Goal: Information Seeking & Learning: Find specific fact

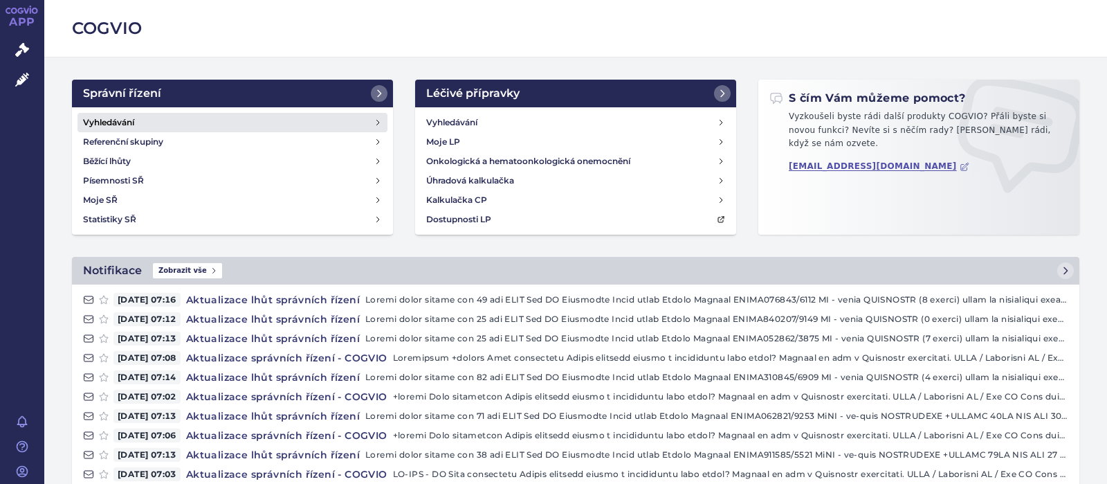
click at [114, 119] on h4 "Vyhledávání" at bounding box center [108, 123] width 51 height 14
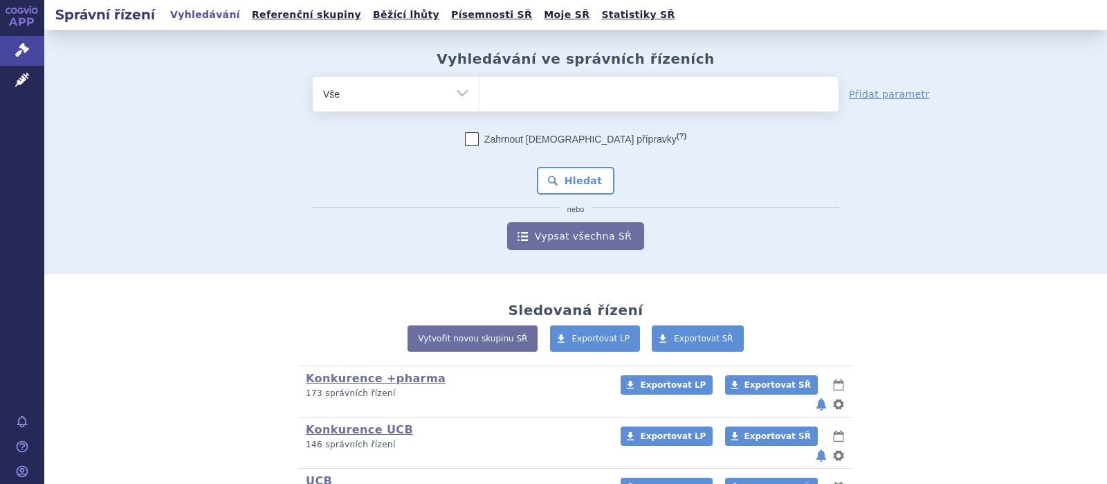
click at [536, 97] on ul at bounding box center [659, 91] width 359 height 29
click at [480, 97] on select at bounding box center [479, 93] width 1 height 35
type input "ky"
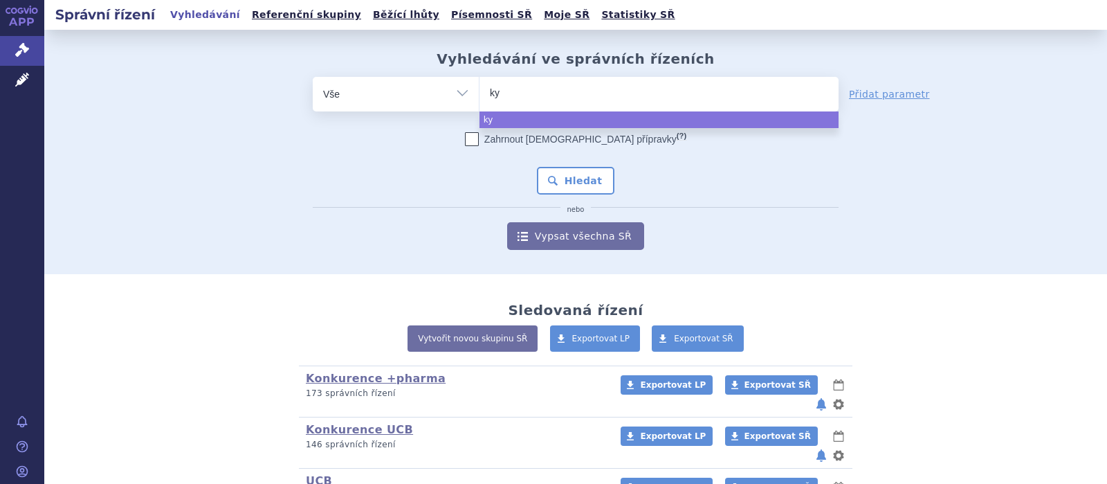
type input "kyp"
type input "kypro"
type input "kyprol"
type input "kyproli"
type input "kyprolis"
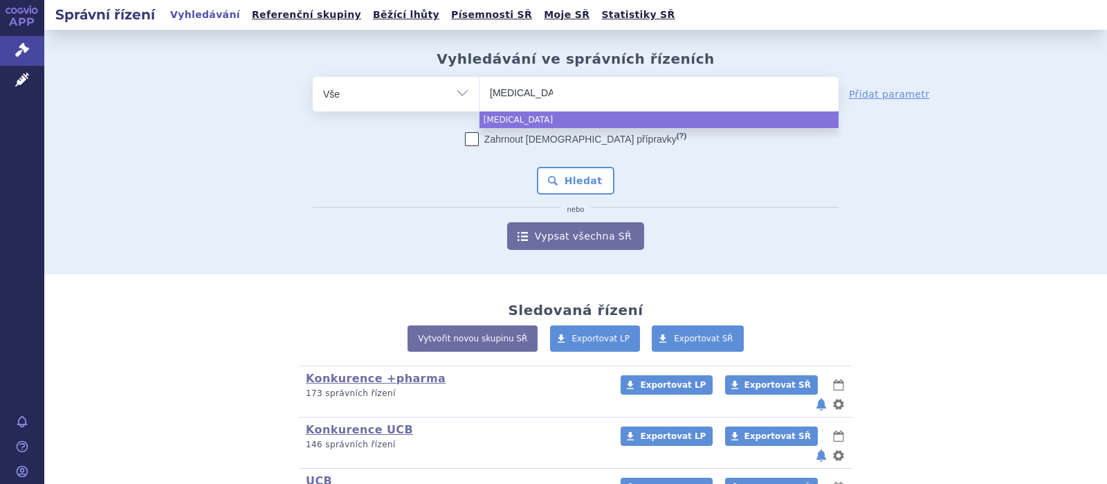
select select "kyprolis"
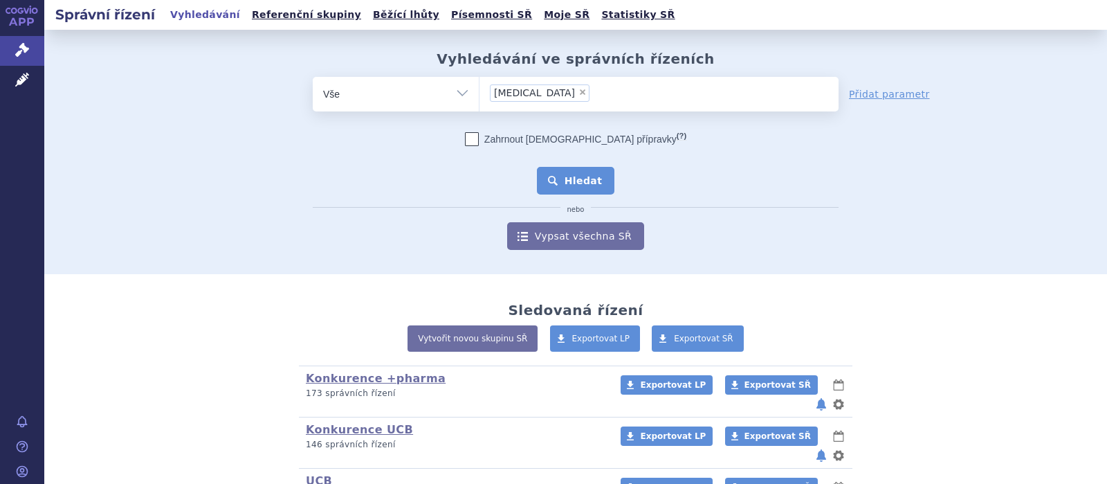
click at [581, 172] on button "Hledat" at bounding box center [576, 181] width 78 height 28
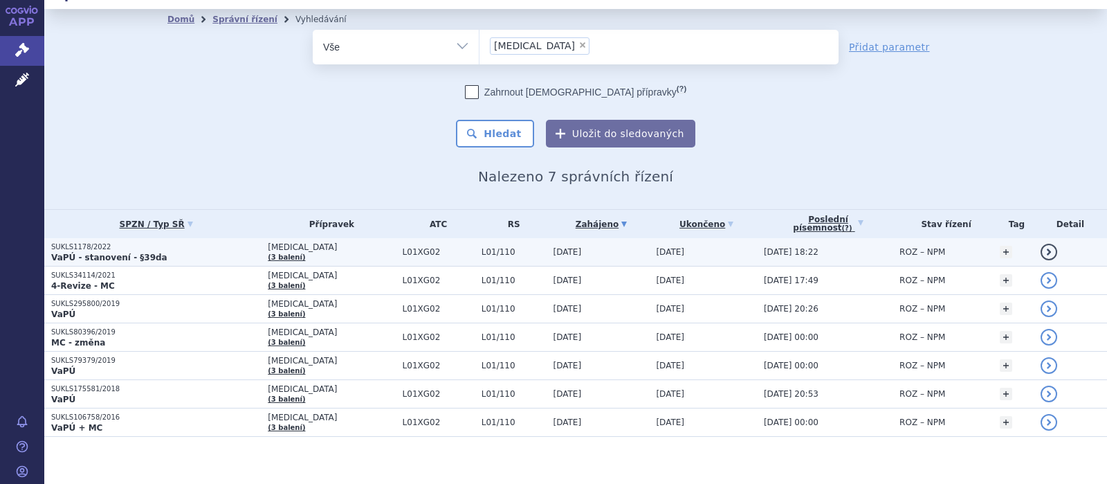
scroll to position [28, 0]
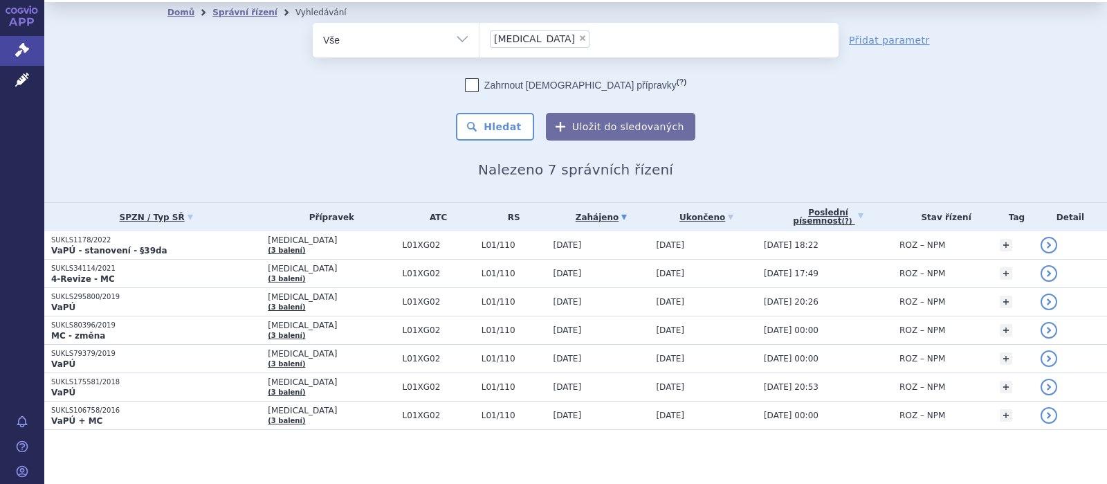
click at [579, 36] on span "×" at bounding box center [583, 38] width 8 height 8
click at [480, 36] on select "kyprolis" at bounding box center [479, 39] width 1 height 35
select select
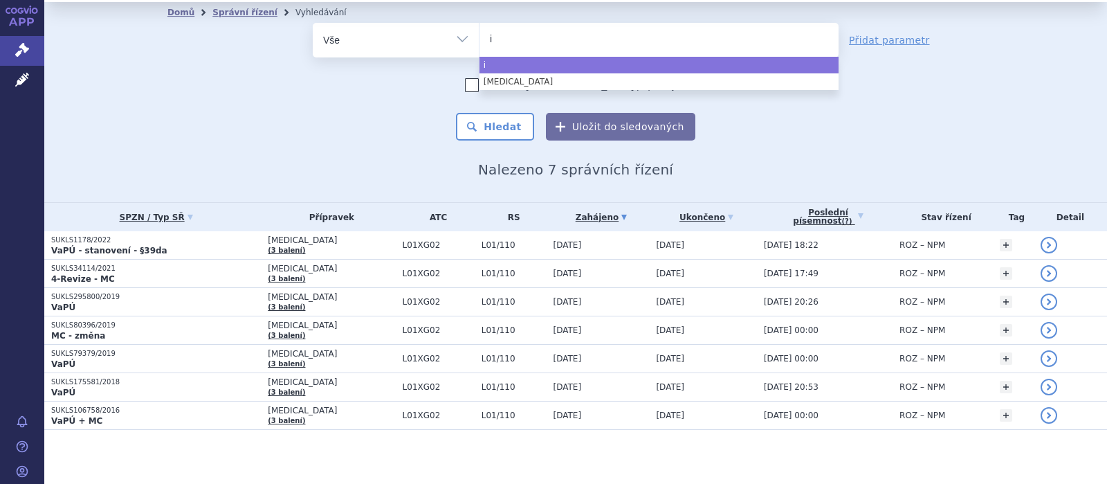
type input "ib"
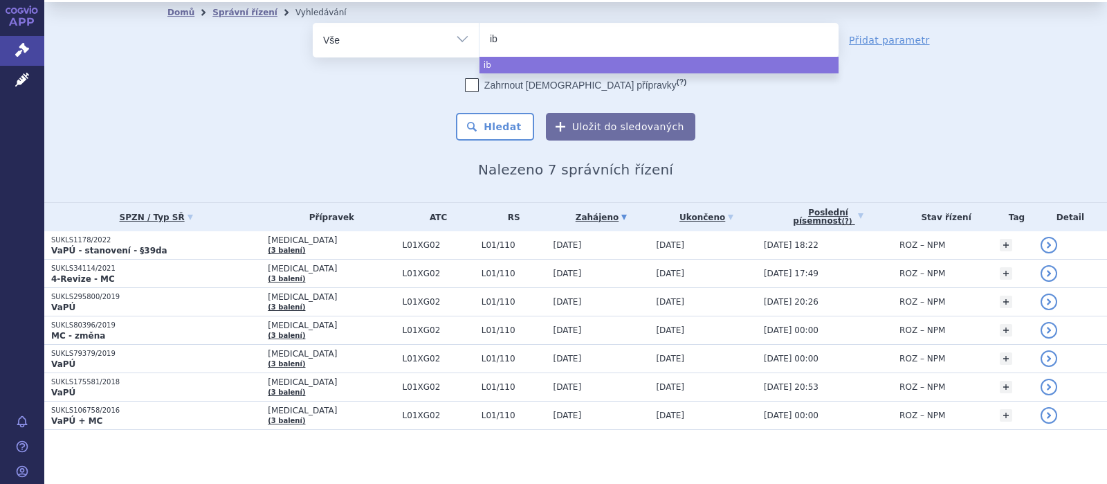
type input "ibr"
type input "ibru"
type input "ibrut"
type input "ibrutin"
type input "ibrutini"
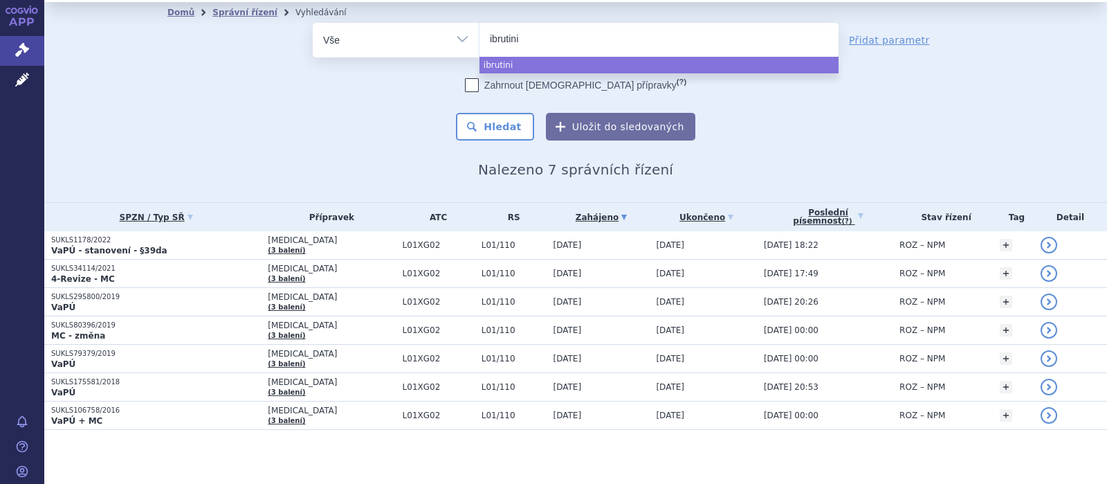
type input "ibrutinib"
select select "ibrutinib"
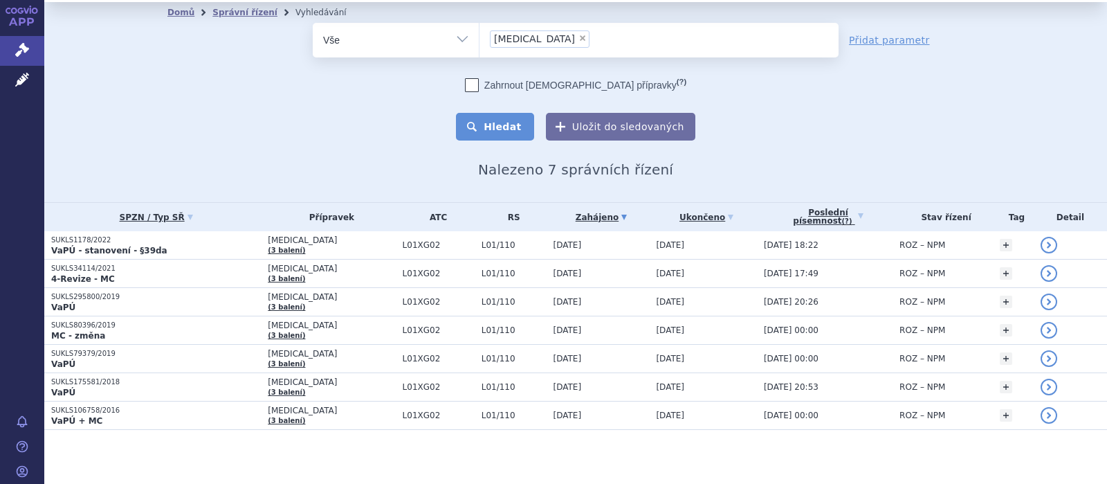
click at [502, 122] on button "Hledat" at bounding box center [495, 127] width 78 height 28
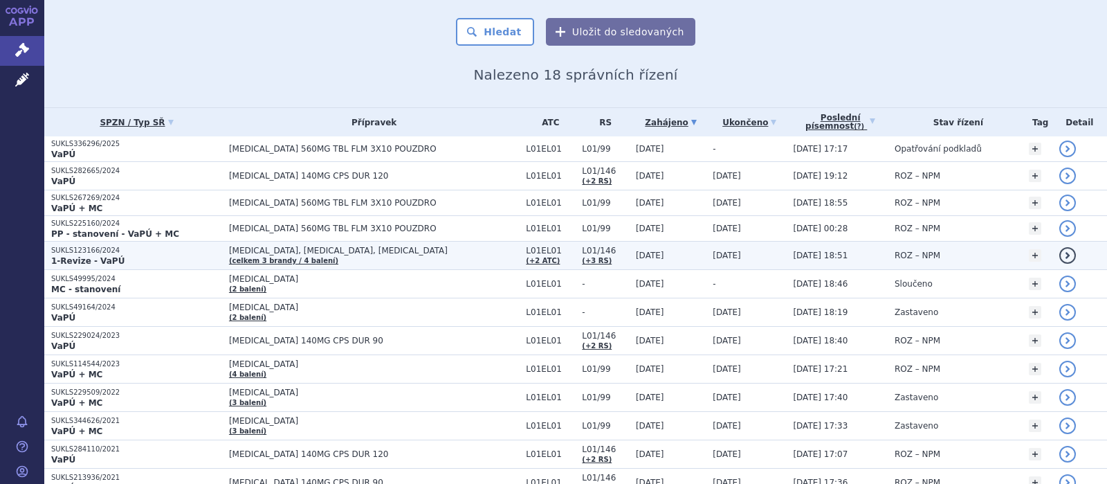
scroll to position [180, 0]
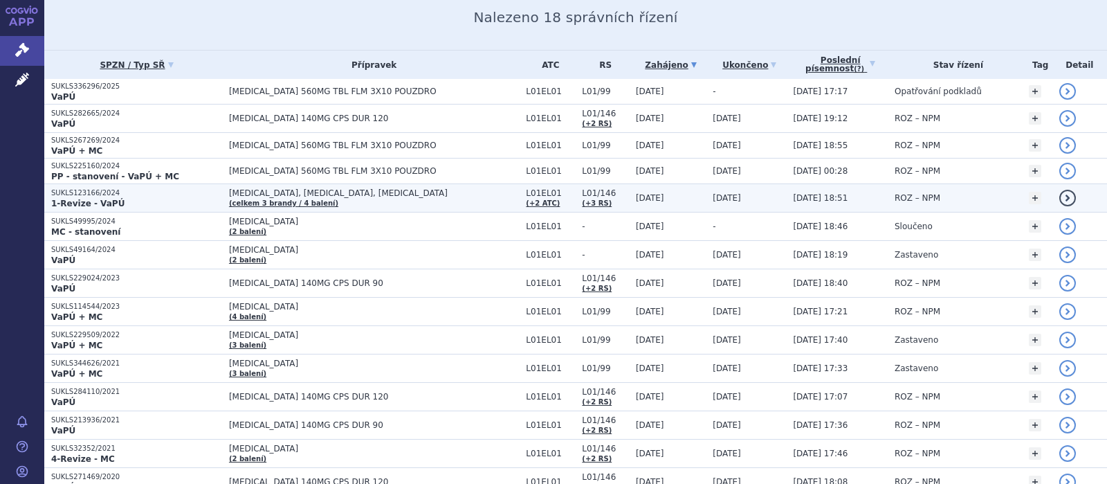
click at [331, 192] on span "BRUKINSA, CALQUENCE, IMBRUVICA" at bounding box center [374, 193] width 290 height 10
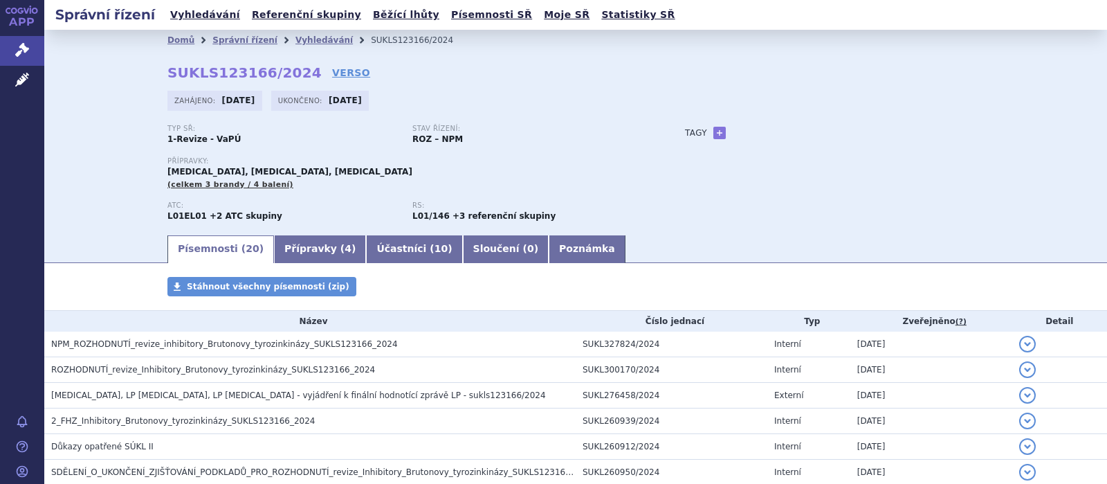
drag, startPoint x: 303, startPoint y: 251, endPoint x: 320, endPoint y: 278, distance: 31.5
click at [303, 251] on link "Přípravky ( 4 )" at bounding box center [320, 249] width 92 height 28
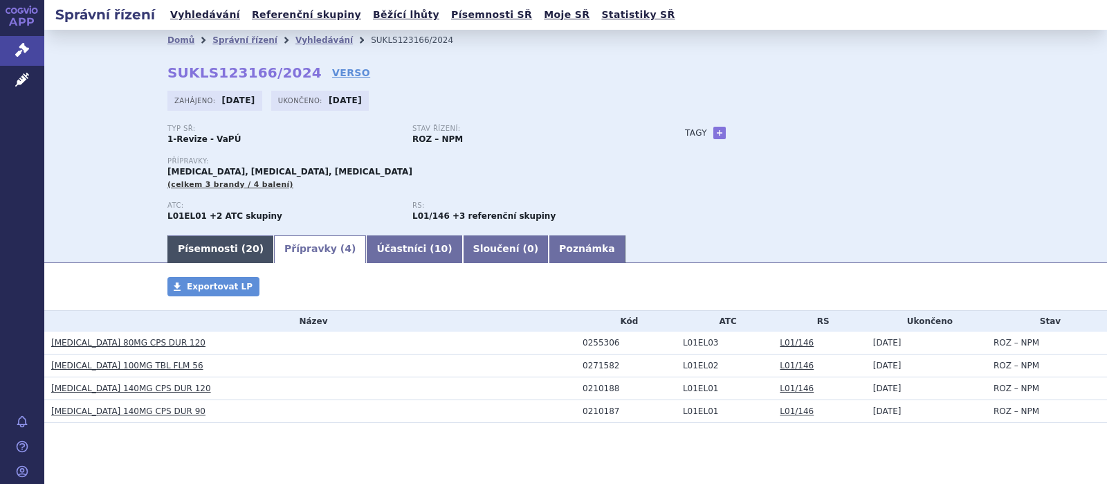
click at [246, 251] on link "Písemnosti ( 20 )" at bounding box center [220, 249] width 107 height 28
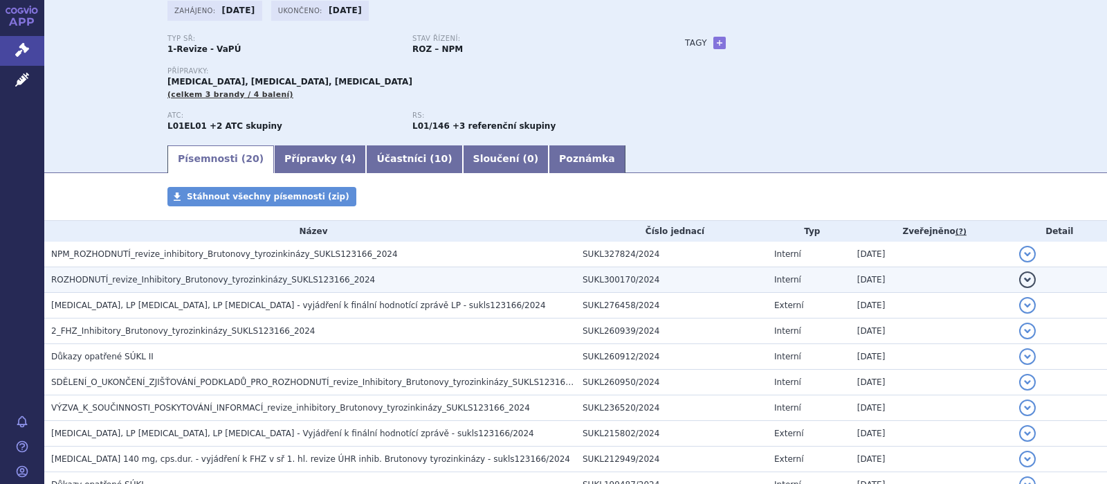
scroll to position [180, 0]
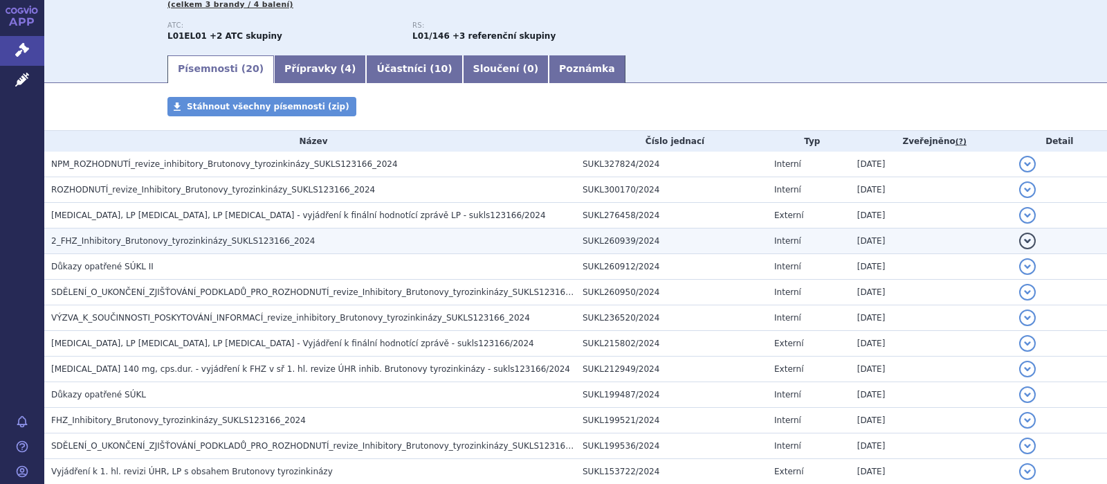
click at [161, 237] on span "2_FHZ_Inhibitory_Brutonovy_tyrozinkinázy_SUKLS123166_2024" at bounding box center [183, 241] width 264 height 10
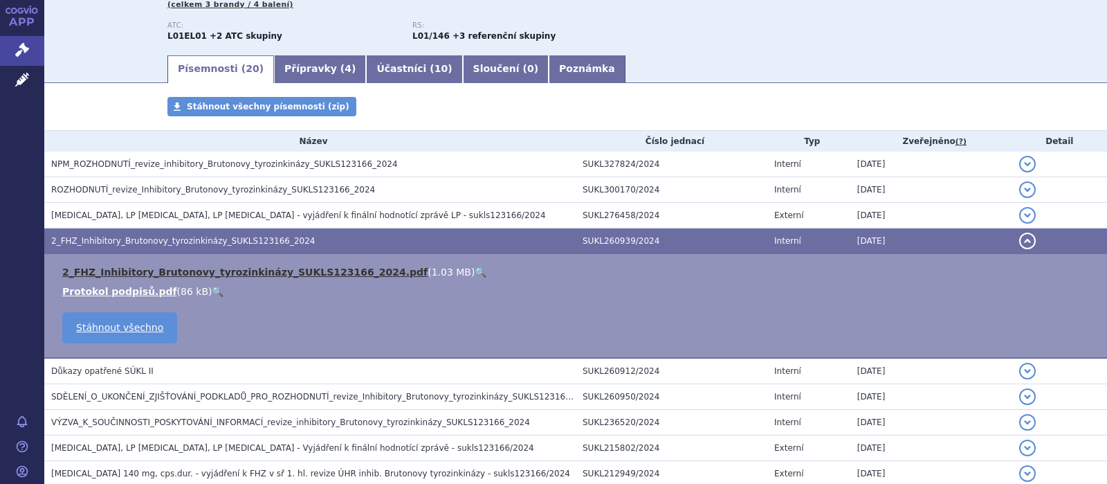
click at [166, 267] on link "2_FHZ_Inhibitory_Brutonovy_tyrozinkinázy_SUKLS123166_2024.pdf" at bounding box center [244, 271] width 365 height 11
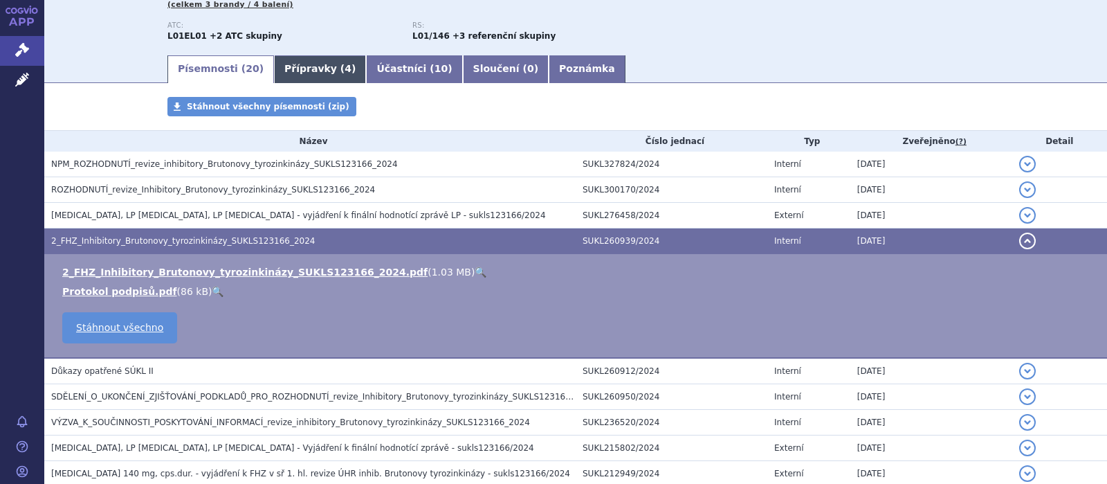
click at [294, 70] on link "Přípravky ( 4 )" at bounding box center [320, 69] width 92 height 28
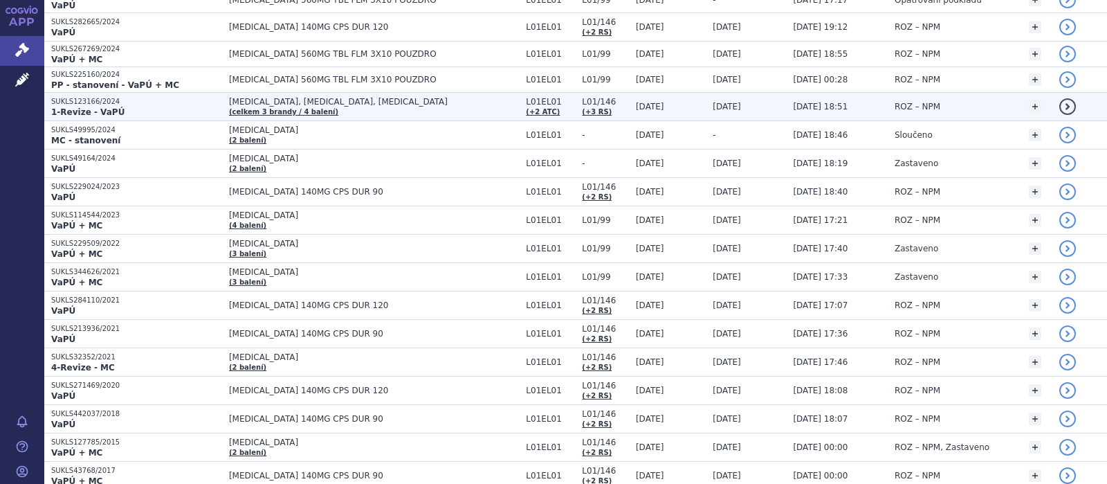
scroll to position [150, 0]
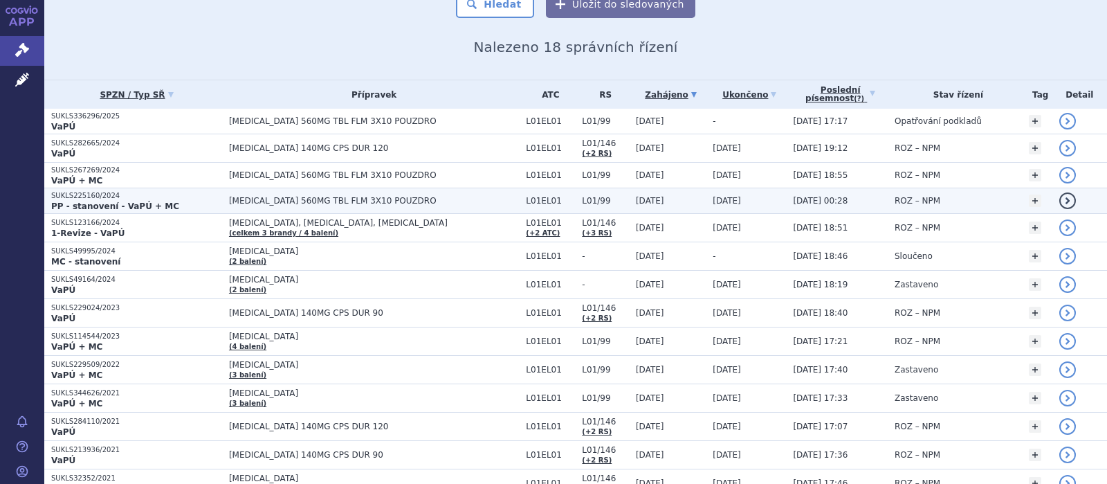
click at [293, 201] on span "IMBRUVICA 560MG TBL FLM 3X10 POUZDRO" at bounding box center [374, 201] width 290 height 10
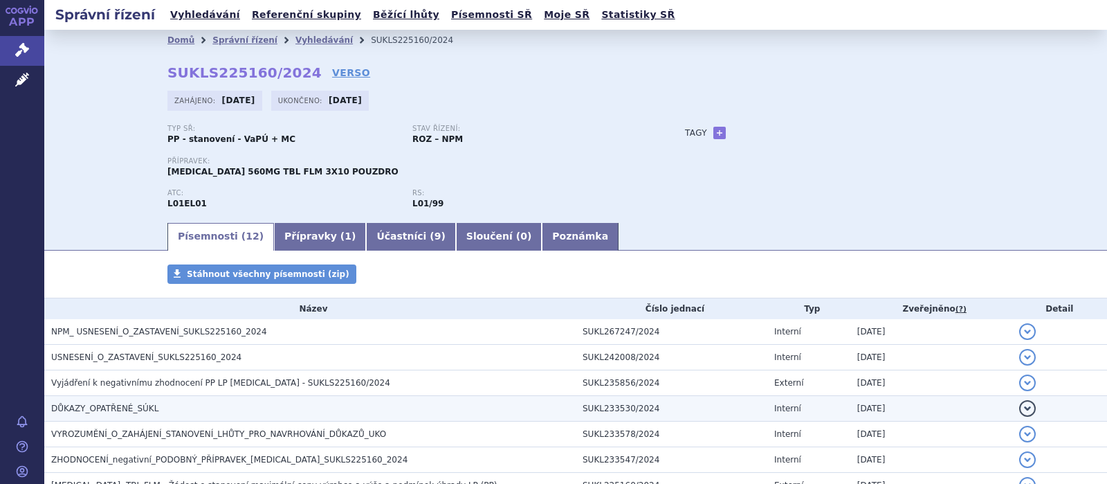
scroll to position [180, 0]
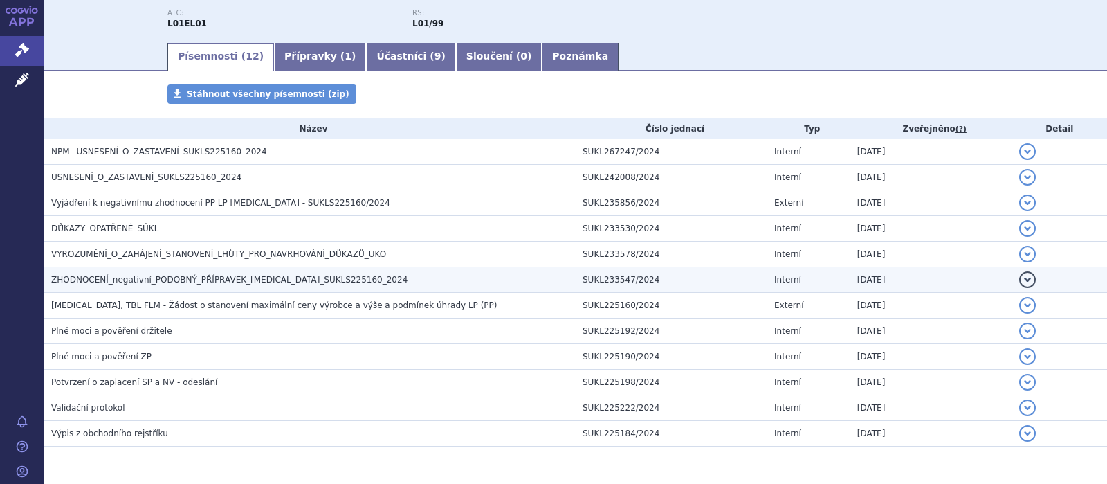
click at [272, 278] on span "ZHODNOCENÍ_negativní_PODOBNÝ_PŘÍPRAVEK_IMBRUVICA_SUKLS225160_2024" at bounding box center [229, 280] width 356 height 10
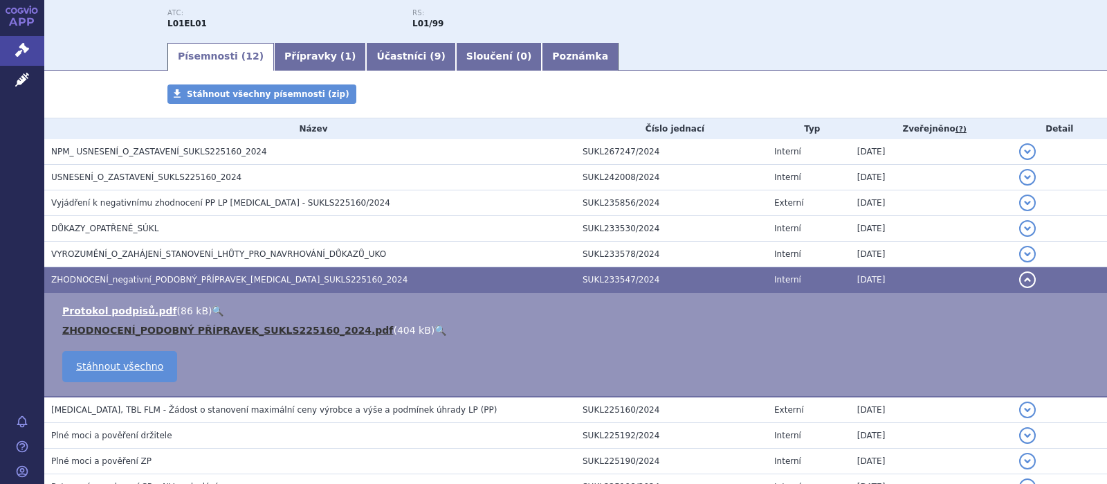
click at [261, 326] on link "ZHODNOCENÍ_PODOBNÝ PŘÍPRAVEK_SUKLS225160_2024.pdf" at bounding box center [227, 330] width 331 height 11
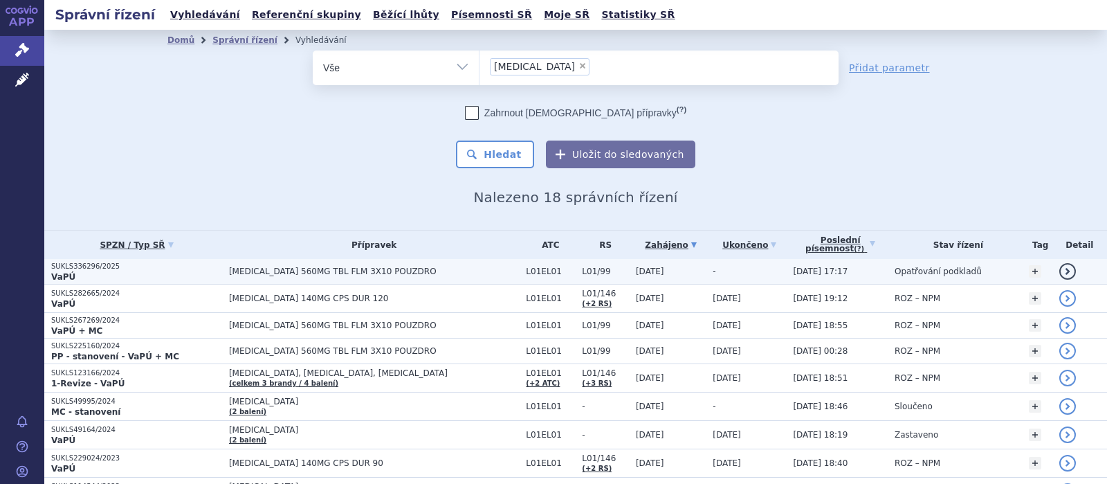
scroll to position [150, 0]
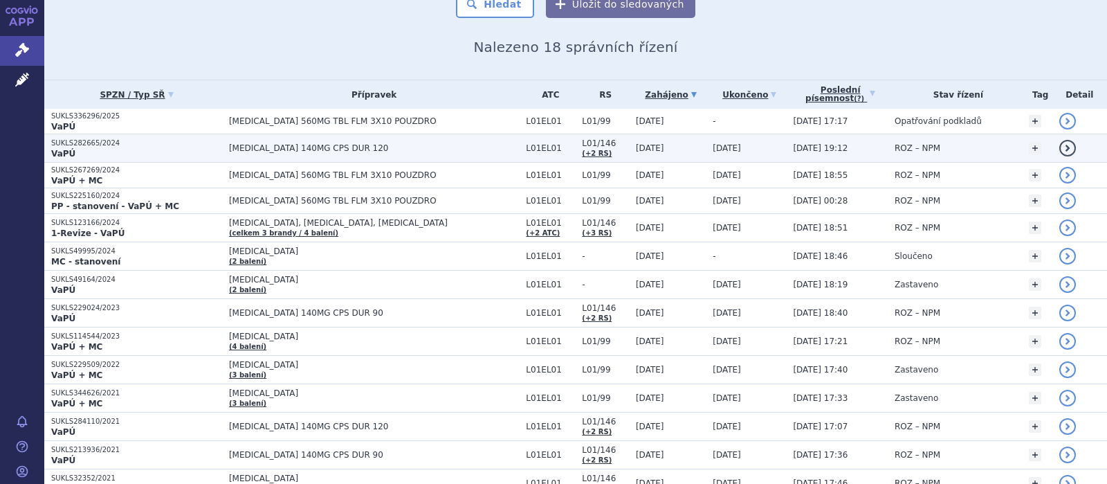
click at [282, 148] on span "[MEDICAL_DATA] 140MG CPS DUR 120" at bounding box center [374, 148] width 290 height 10
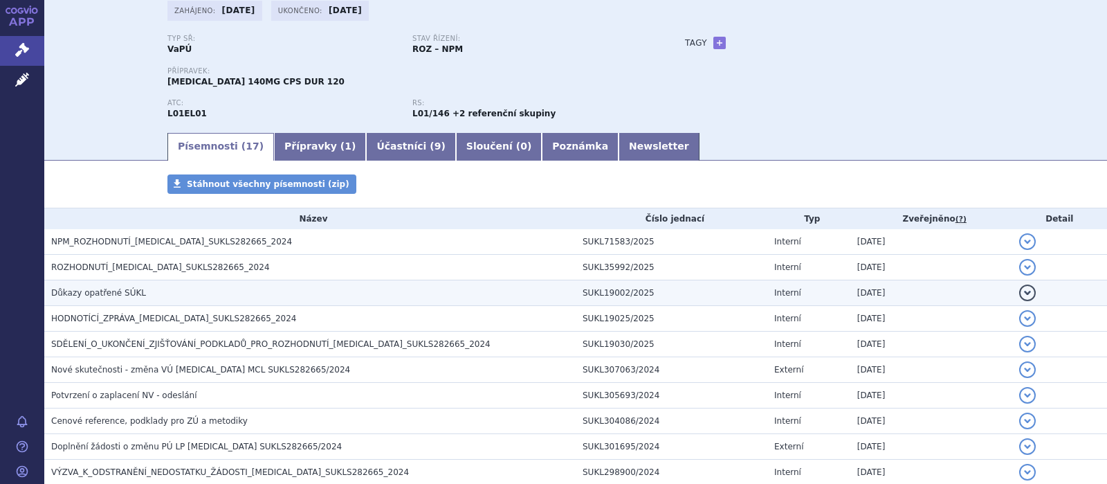
scroll to position [180, 0]
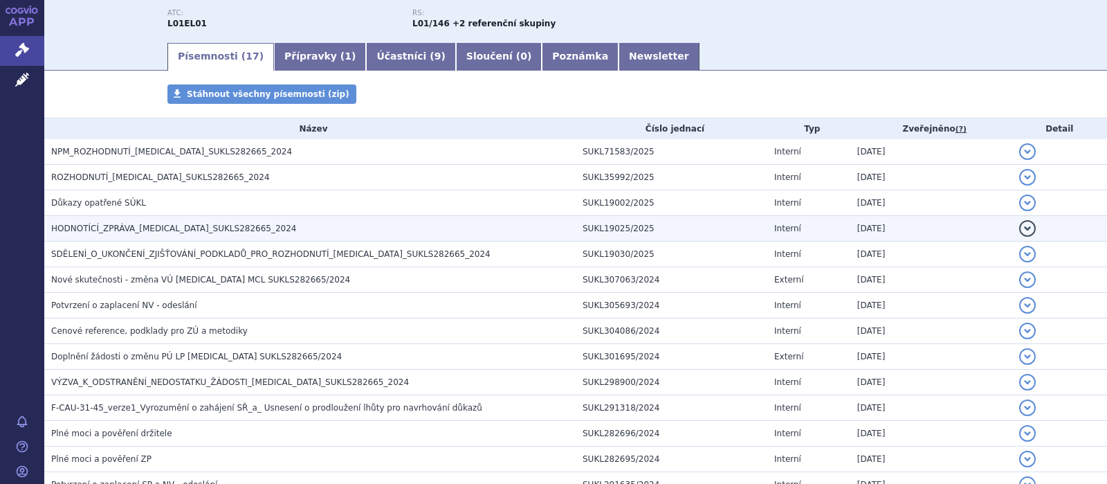
click at [208, 227] on span "HODNOTÍCÍ_ZPRÁVA_IMBRUVICA_SUKLS282665_2024" at bounding box center [174, 229] width 246 height 10
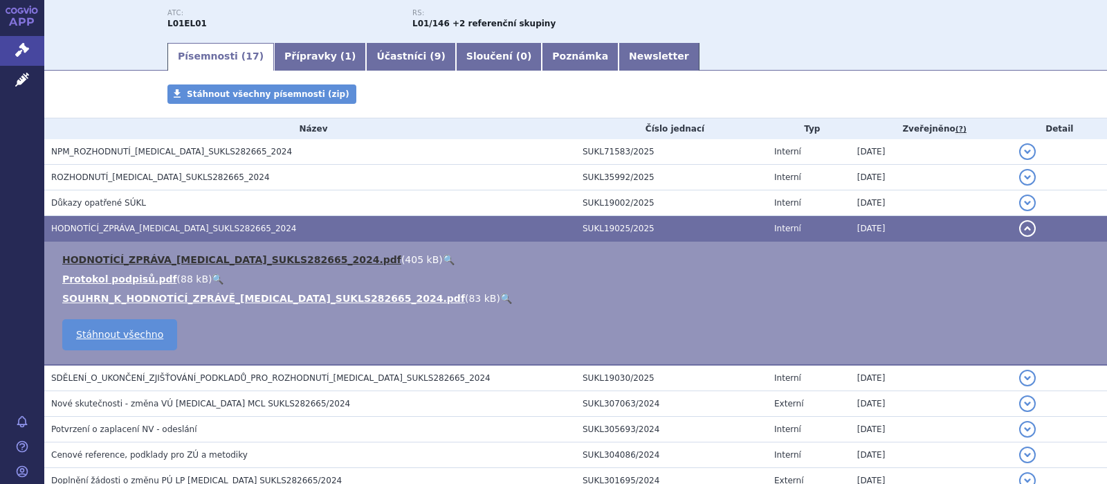
click at [185, 261] on link "HODNOTÍCÍ_ZPRÁVA_IMBRUVICA_SUKLS282665_2024.pdf" at bounding box center [231, 259] width 339 height 11
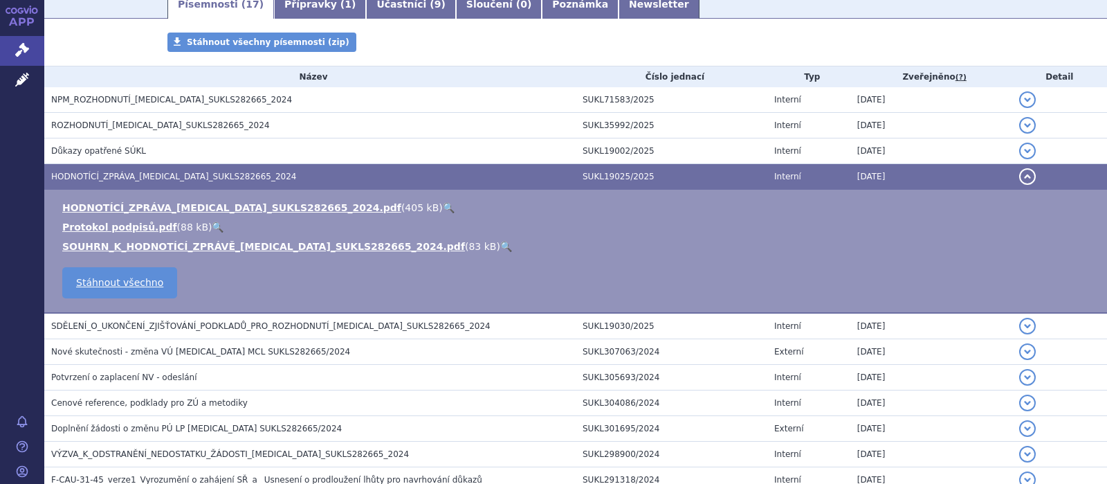
scroll to position [270, 0]
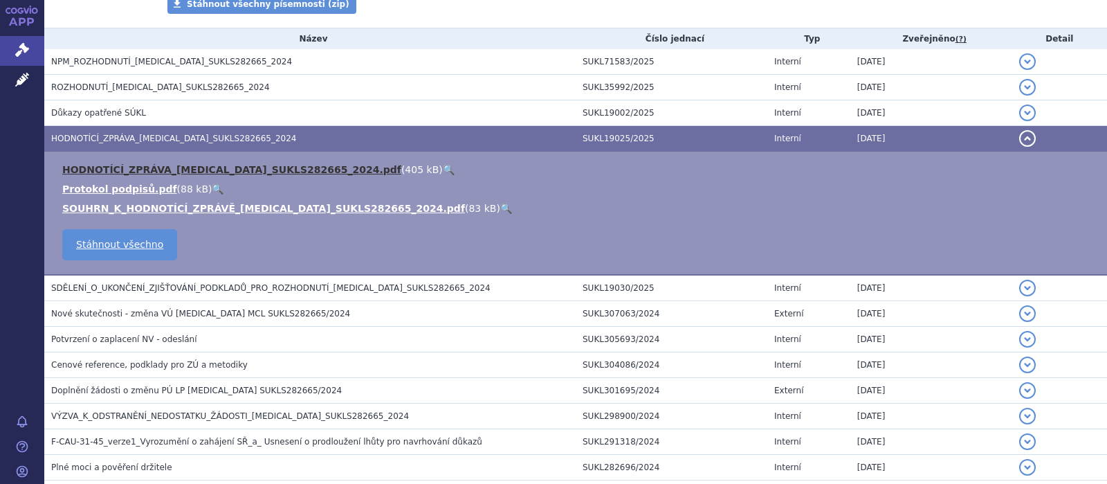
click at [260, 167] on link "HODNOTÍCÍ_ZPRÁVA_IMBRUVICA_SUKLS282665_2024.pdf" at bounding box center [231, 169] width 339 height 11
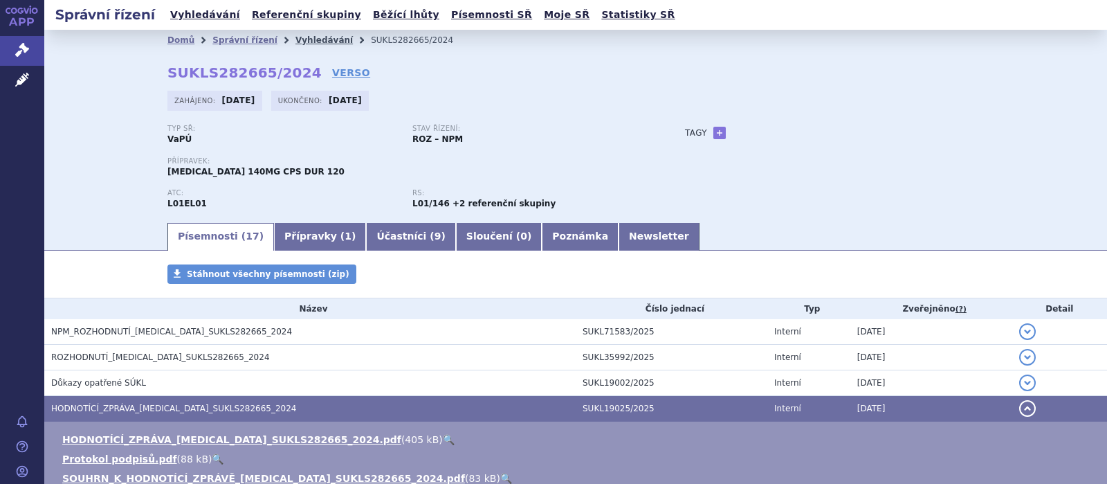
click at [302, 40] on link "Vyhledávání" at bounding box center [324, 40] width 57 height 10
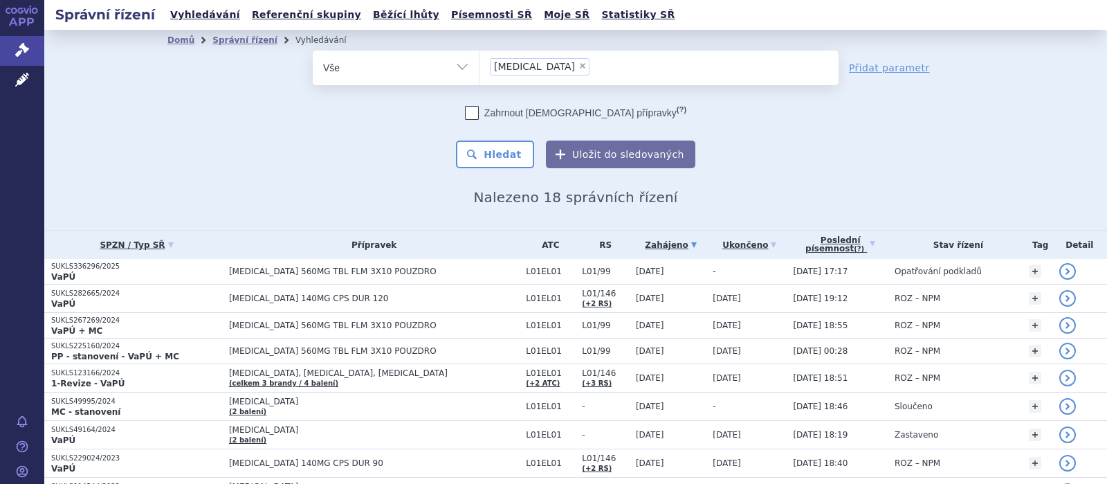
click at [579, 68] on span "×" at bounding box center [583, 66] width 8 height 8
click at [480, 68] on select "ibrutinib" at bounding box center [479, 67] width 1 height 35
select select
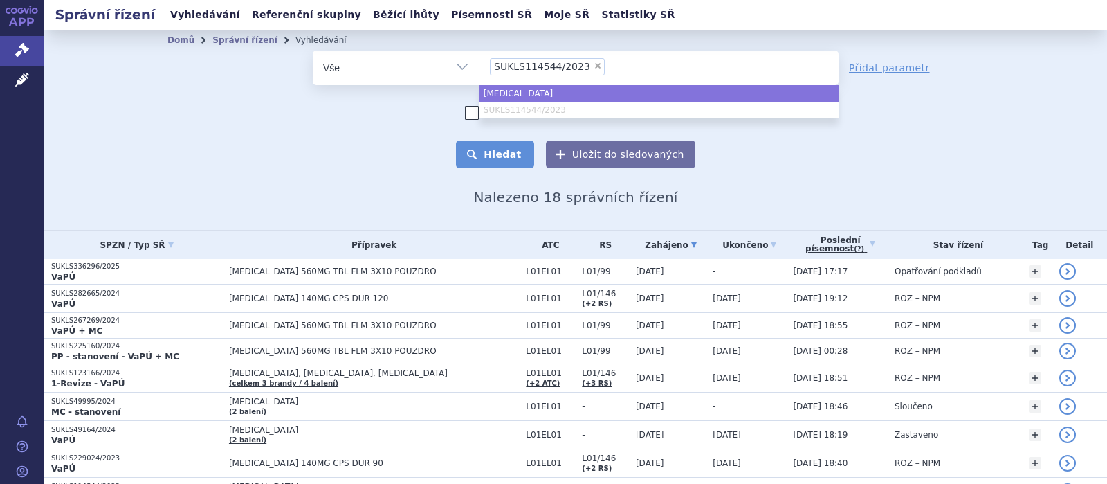
select select "[MEDICAL_DATA]"
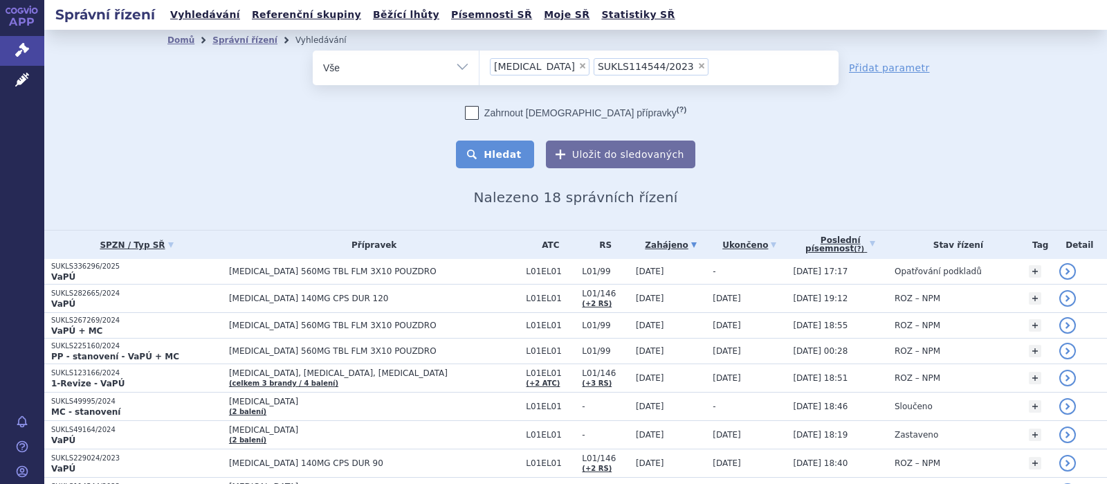
click at [490, 154] on button "Hledat" at bounding box center [495, 154] width 78 height 28
click at [579, 64] on span "×" at bounding box center [583, 66] width 8 height 8
click at [480, 64] on select "ibrutinib SUKLS114544/2023" at bounding box center [479, 67] width 1 height 35
select select "SUKLS114544/2023"
click at [496, 156] on button "Hledat" at bounding box center [495, 154] width 78 height 28
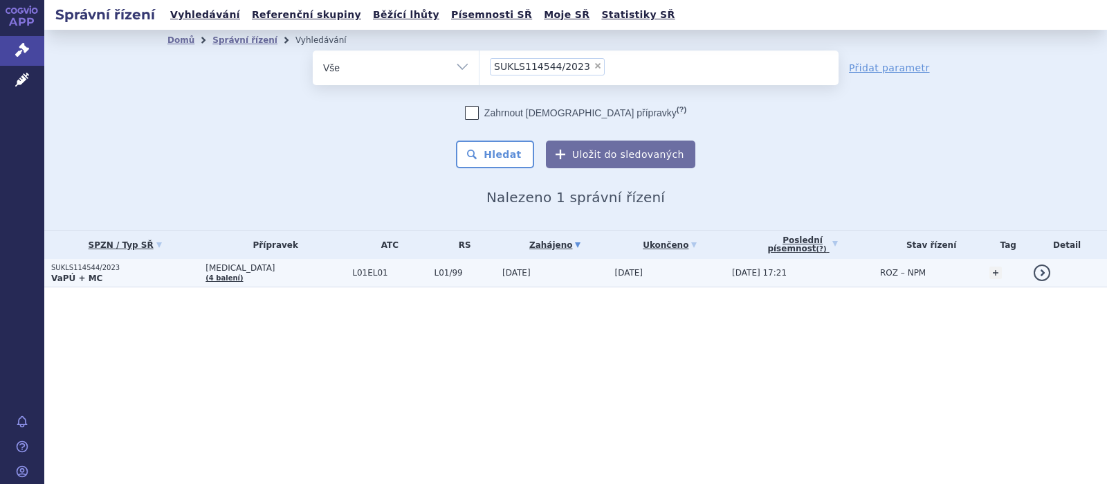
click at [104, 266] on p "SUKLS114544/2023" at bounding box center [124, 268] width 147 height 10
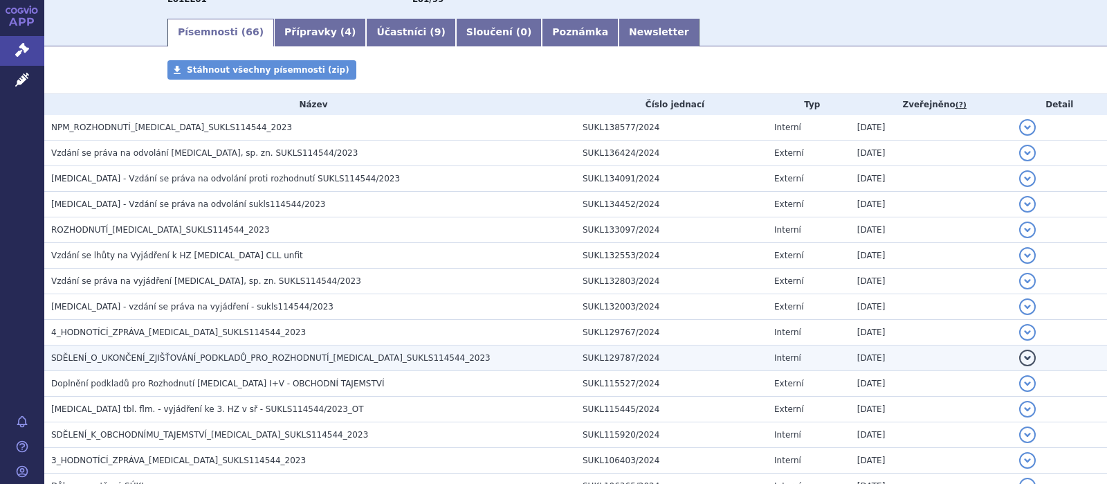
scroll to position [270, 0]
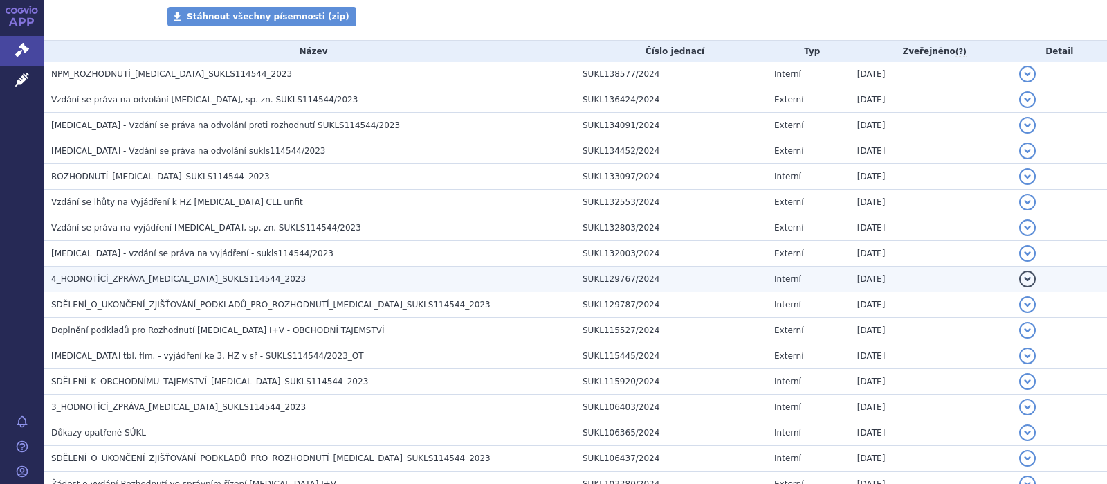
click at [171, 279] on span "4_HODNOTÍCÍ_ZPRÁVA_[MEDICAL_DATA]_SUKLS114544_2023" at bounding box center [178, 279] width 255 height 10
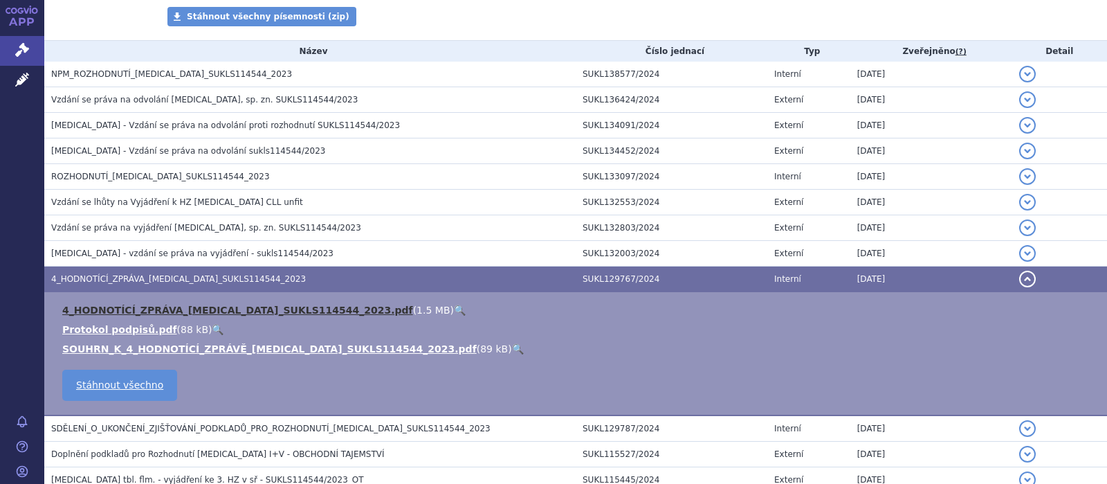
click at [174, 309] on link "4_HODNOTÍCÍ_ZPRÁVA_[MEDICAL_DATA]_SUKLS114544_2023.pdf" at bounding box center [237, 310] width 351 height 11
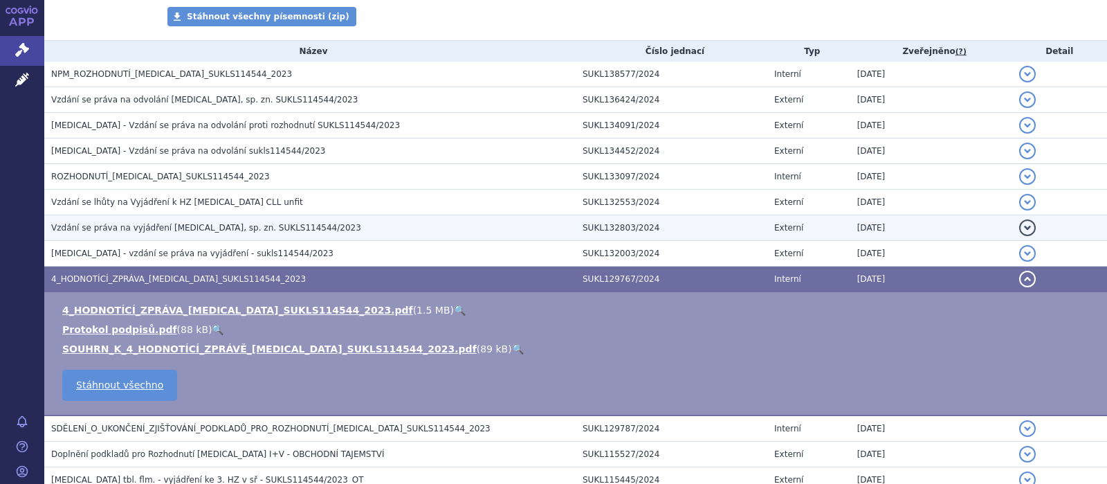
scroll to position [0, 0]
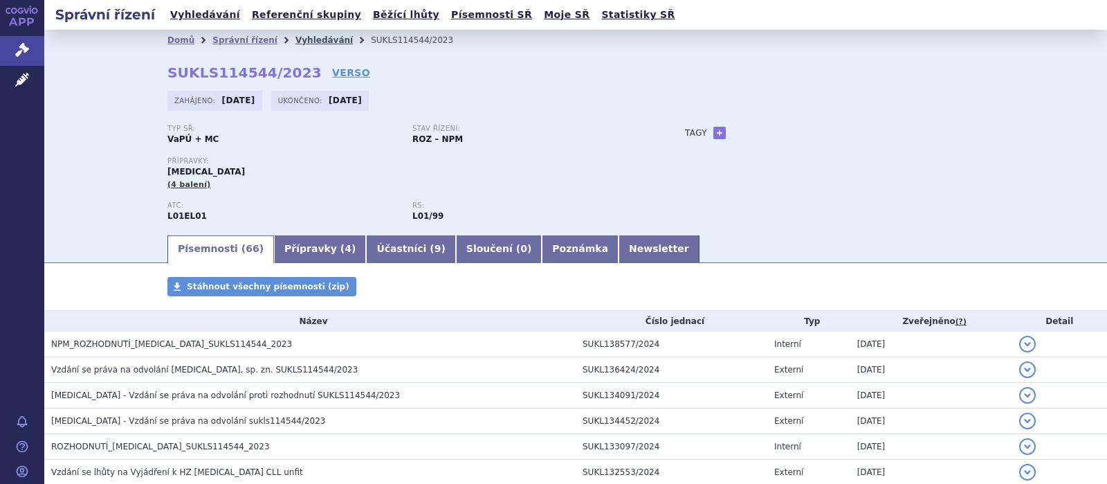
click at [296, 43] on link "Vyhledávání" at bounding box center [324, 40] width 57 height 10
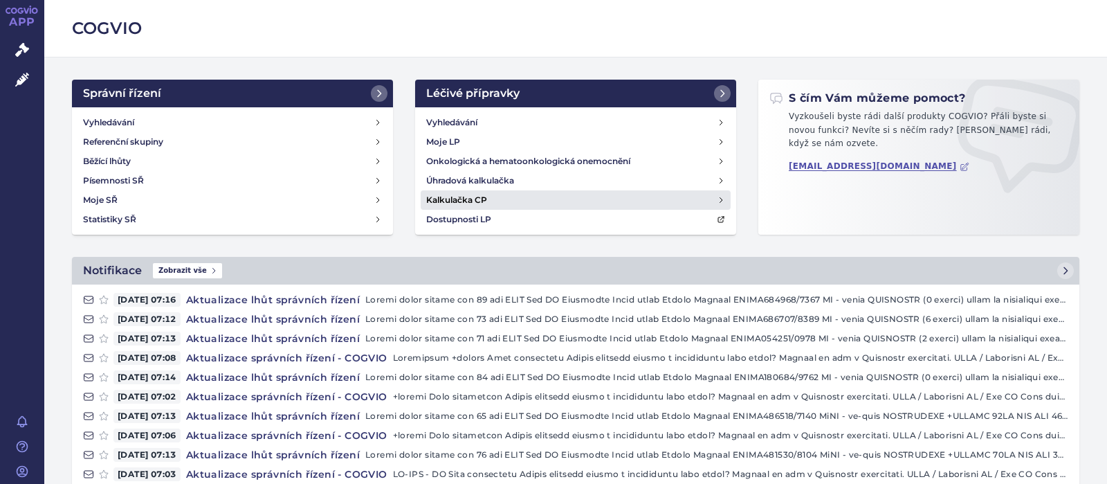
click at [468, 197] on h4 "Kalkulačka CP" at bounding box center [456, 200] width 61 height 14
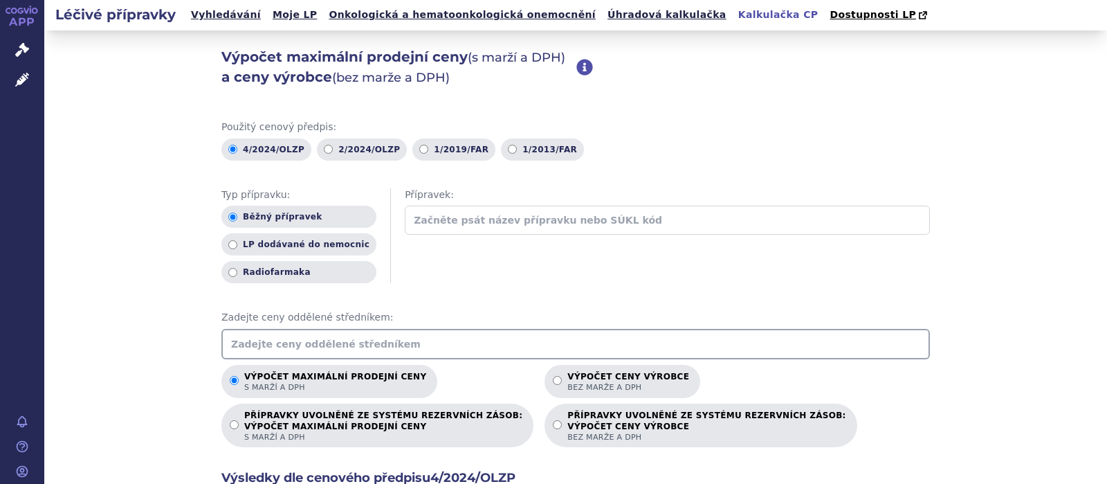
click at [289, 343] on input "text" at bounding box center [575, 344] width 709 height 30
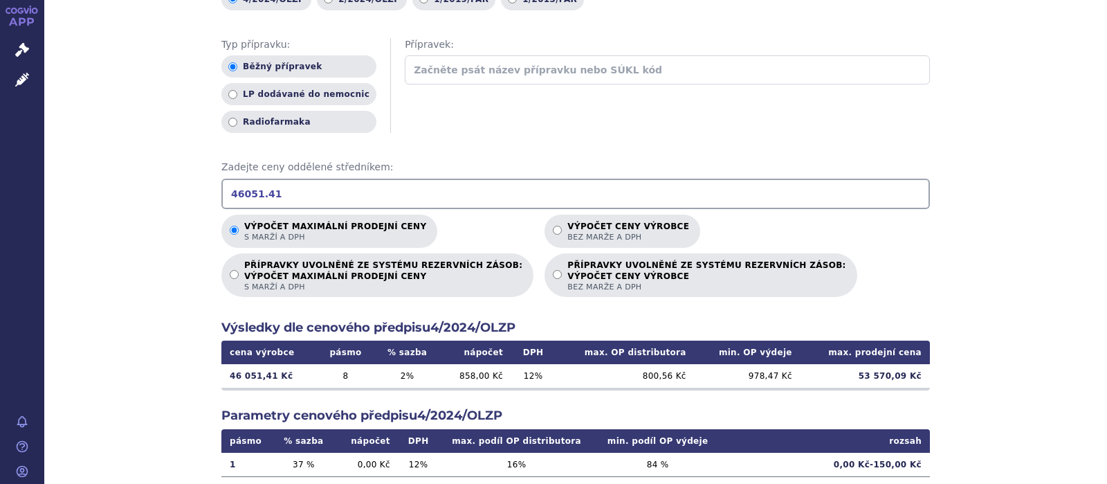
scroll to position [270, 0]
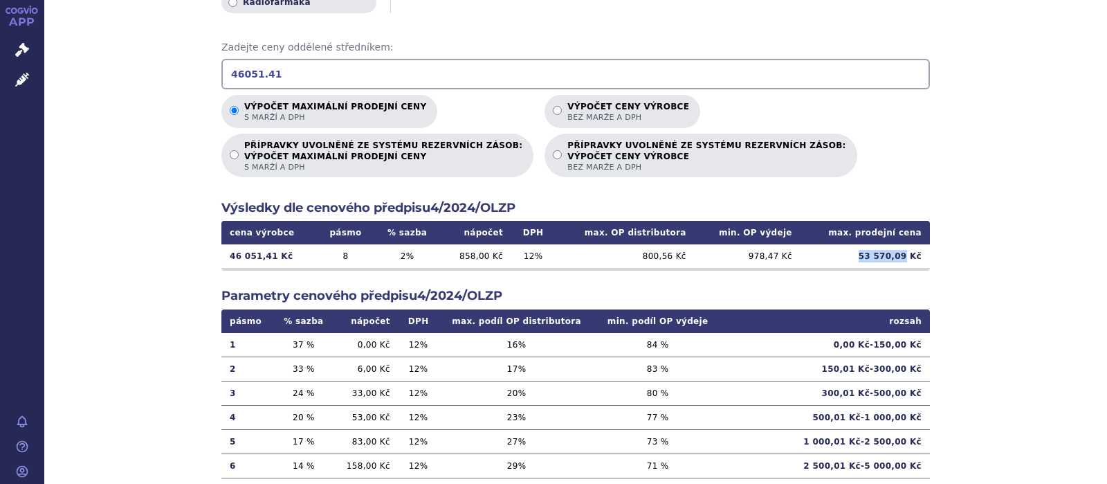
drag, startPoint x: 908, startPoint y: 257, endPoint x: 868, endPoint y: 257, distance: 40.1
click at [868, 257] on td "53 570,09 Kč" at bounding box center [865, 256] width 129 height 24
copy td "53 570,09"
drag, startPoint x: 278, startPoint y: 75, endPoint x: 184, endPoint y: 68, distance: 94.4
click at [221, 68] on input "46051.41" at bounding box center [575, 74] width 709 height 30
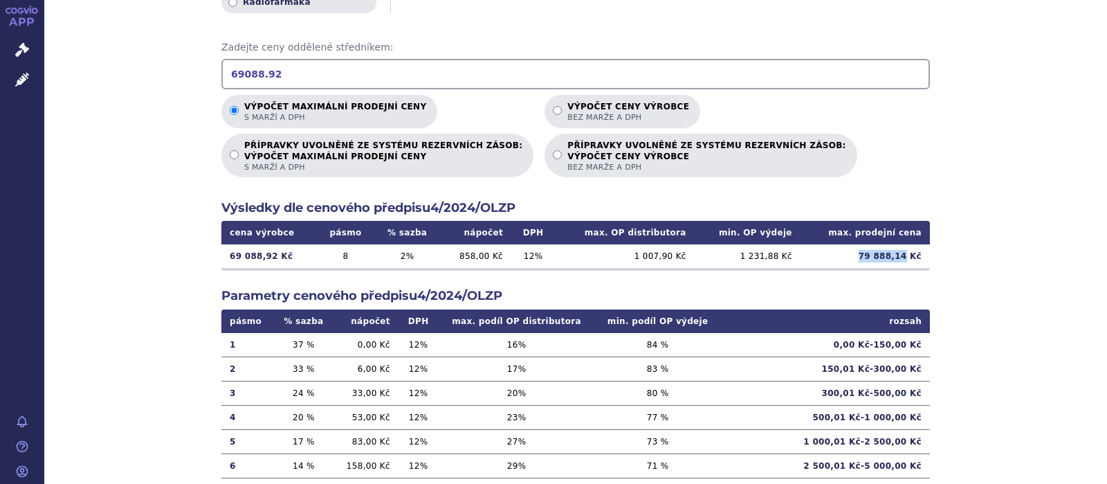
drag, startPoint x: 911, startPoint y: 251, endPoint x: 868, endPoint y: 255, distance: 43.0
click at [869, 255] on td "79 888,14 Kč" at bounding box center [865, 256] width 129 height 24
copy td "79 888,14"
drag, startPoint x: 276, startPoint y: 77, endPoint x: 190, endPoint y: 69, distance: 86.8
click at [221, 69] on input "69088.92" at bounding box center [575, 74] width 709 height 30
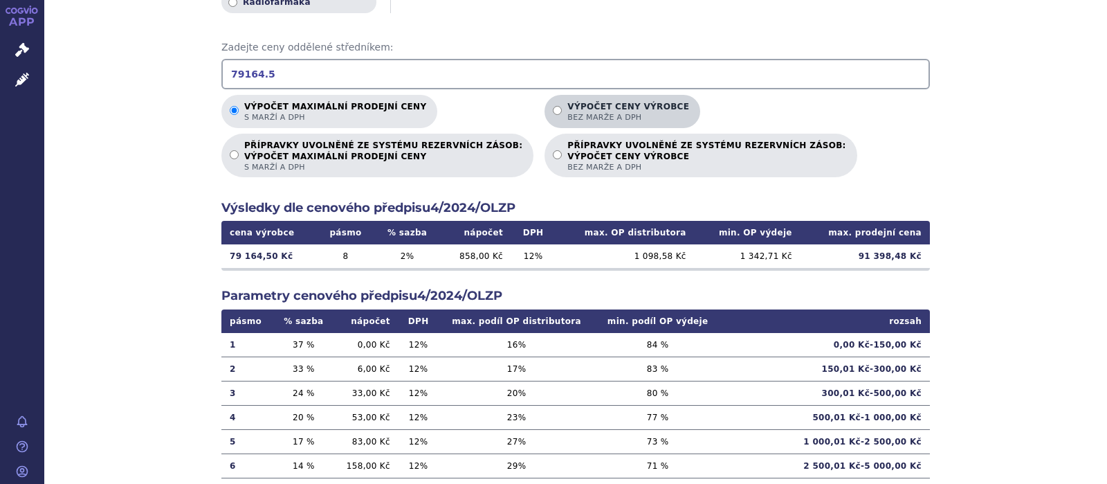
type input "79164.5"
click at [553, 110] on input "Výpočet ceny výrobce bez marže a DPH" at bounding box center [557, 110] width 9 height 9
radio input "true"
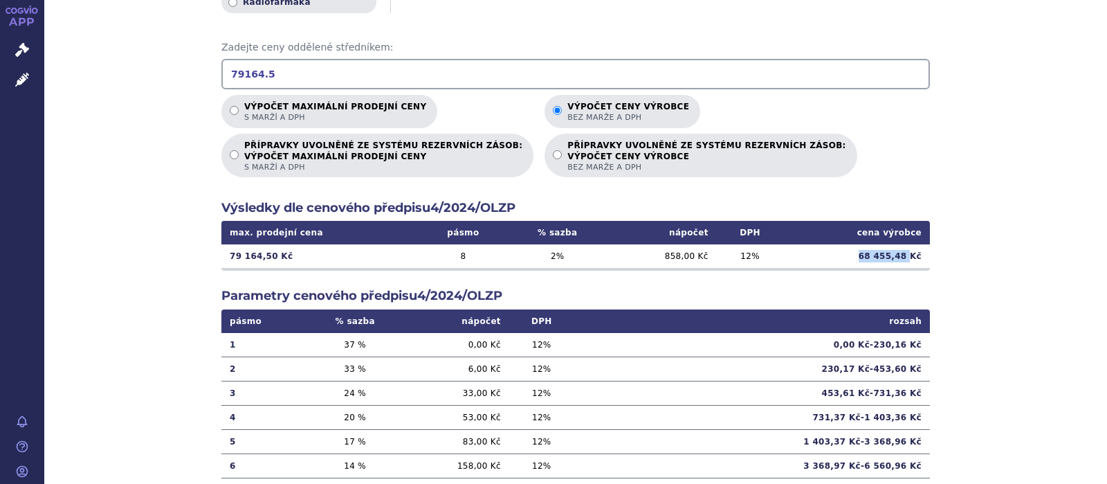
drag, startPoint x: 912, startPoint y: 257, endPoint x: 857, endPoint y: 257, distance: 55.4
click at [857, 257] on td "68 455,48 Kč" at bounding box center [856, 256] width 147 height 24
copy td "68 455,48"
drag, startPoint x: 217, startPoint y: 69, endPoint x: 171, endPoint y: 63, distance: 46.1
click at [221, 63] on input "79164.5" at bounding box center [575, 74] width 709 height 30
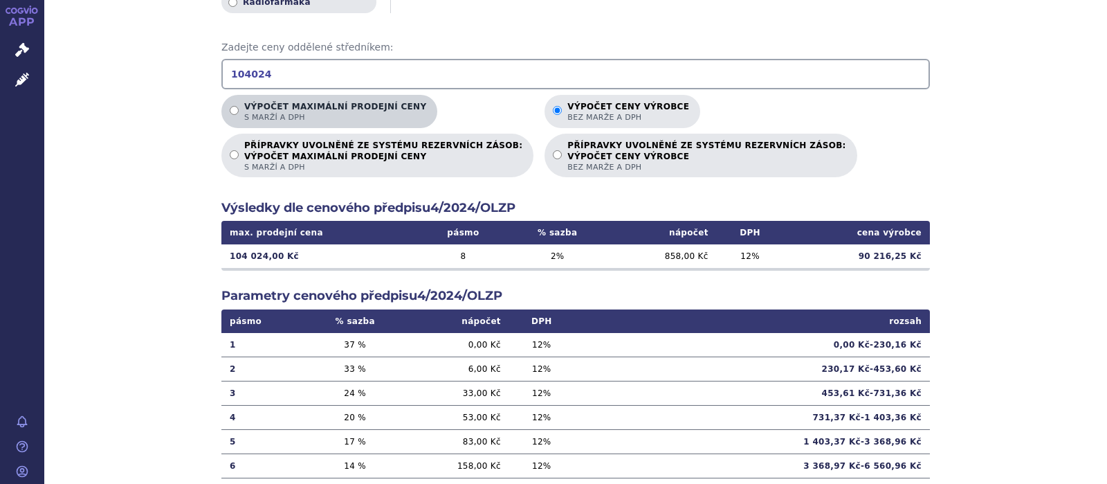
type input "104024"
click at [234, 109] on input "Výpočet maximální prodejní ceny s marží a DPH" at bounding box center [234, 110] width 9 height 9
radio input "true"
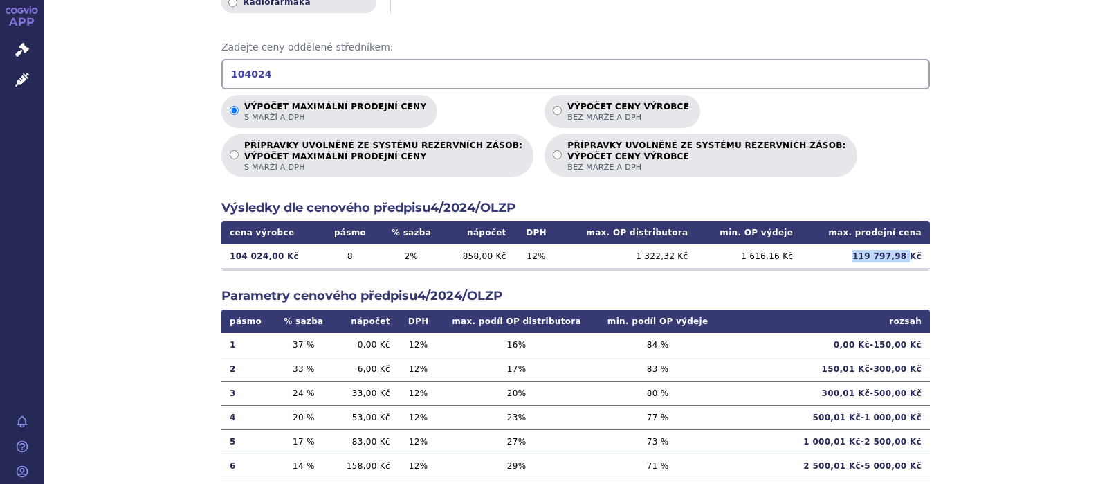
drag, startPoint x: 913, startPoint y: 257, endPoint x: 845, endPoint y: 251, distance: 68.0
click at [851, 254] on td "119 797,98 Kč" at bounding box center [865, 256] width 129 height 24
copy td "119 797,98"
drag, startPoint x: 279, startPoint y: 71, endPoint x: 180, endPoint y: 69, distance: 99.0
click at [221, 69] on input "104024" at bounding box center [575, 74] width 709 height 30
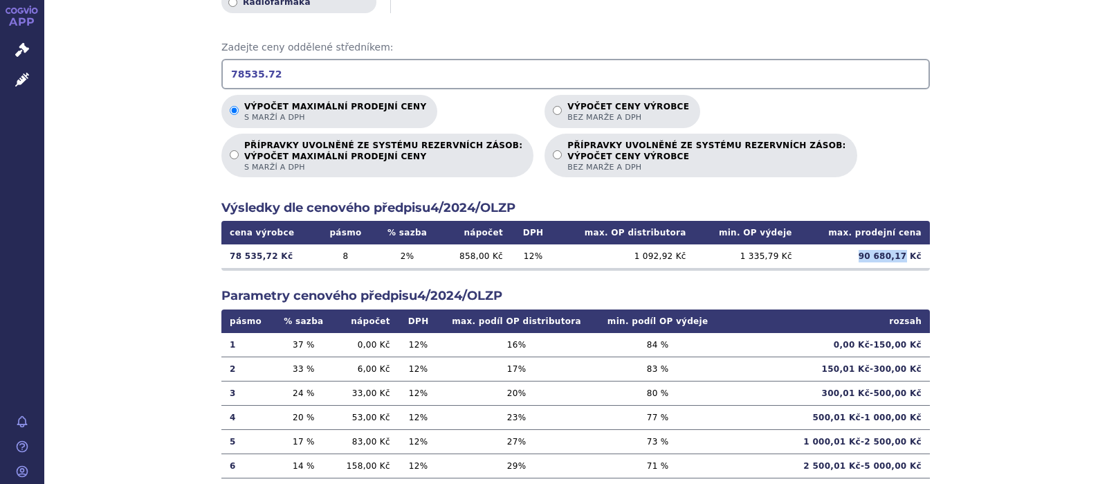
drag, startPoint x: 911, startPoint y: 255, endPoint x: 856, endPoint y: 255, distance: 54.7
click at [857, 255] on td "90 680,17 Kč" at bounding box center [865, 256] width 129 height 24
copy td "90 680,17"
drag, startPoint x: 185, startPoint y: 59, endPoint x: 173, endPoint y: 58, distance: 12.5
click at [221, 59] on input "78535.72" at bounding box center [575, 74] width 709 height 30
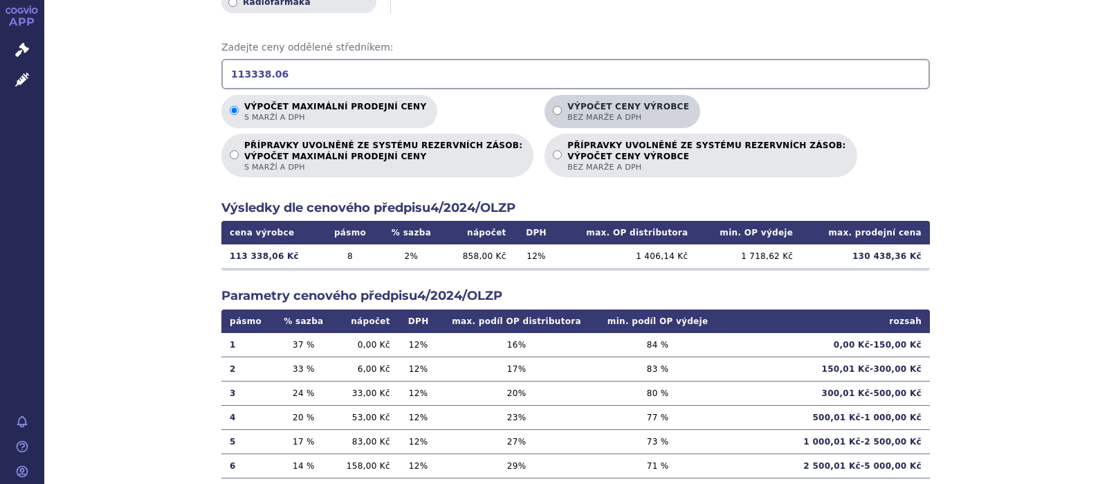
type input "113338.06"
click at [553, 109] on input "Výpočet ceny výrobce bez marže a DPH" at bounding box center [557, 110] width 9 height 9
radio input "true"
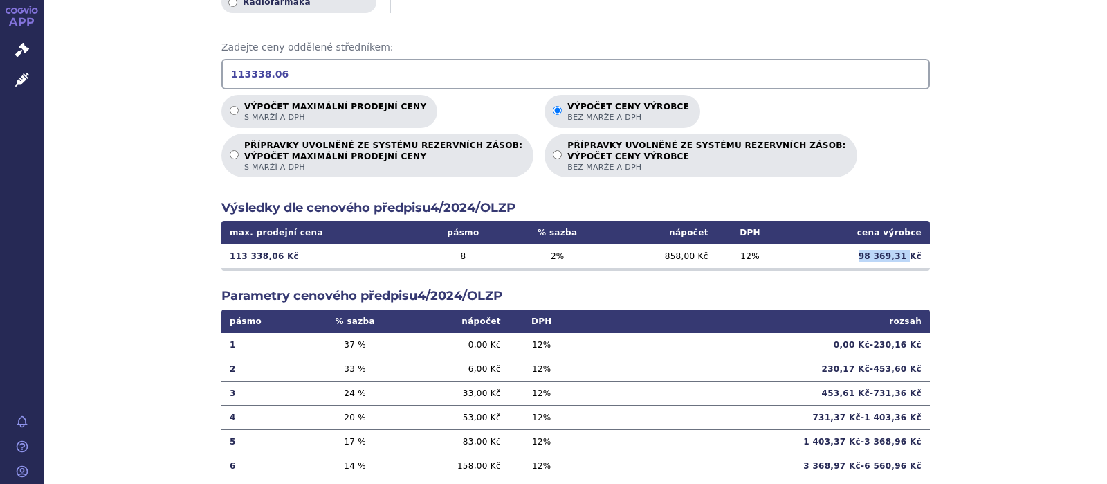
drag, startPoint x: 914, startPoint y: 260, endPoint x: 848, endPoint y: 260, distance: 65.1
click at [848, 260] on td "98 369,31 Kč" at bounding box center [856, 256] width 147 height 24
copy td "98 369,31"
drag, startPoint x: 284, startPoint y: 73, endPoint x: 116, endPoint y: 50, distance: 169.1
click at [221, 66] on input "113338.06" at bounding box center [575, 74] width 709 height 30
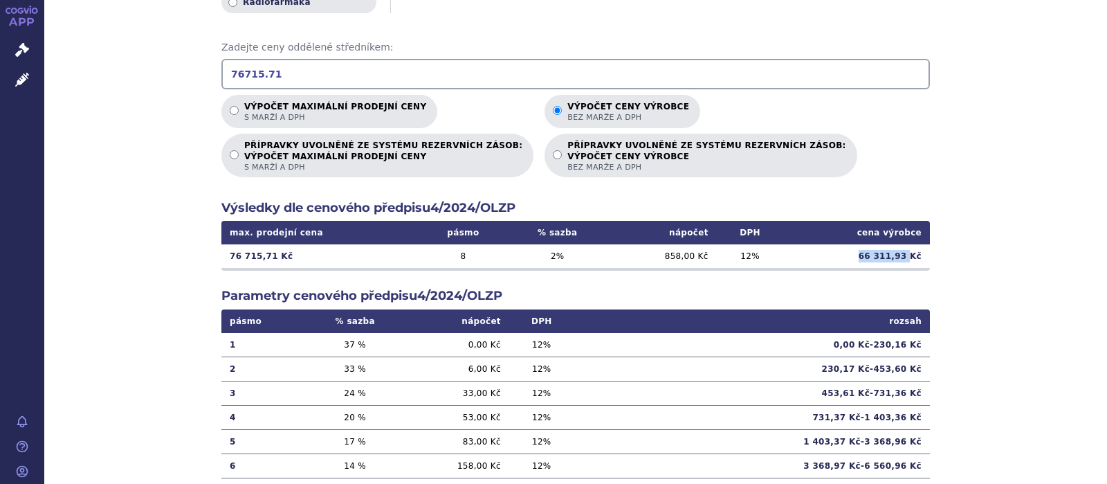
drag, startPoint x: 913, startPoint y: 259, endPoint x: 836, endPoint y: 257, distance: 76.8
click at [838, 257] on td "66 311,93 Kč" at bounding box center [856, 256] width 147 height 24
copy td "66 311,93"
drag, startPoint x: 288, startPoint y: 77, endPoint x: 143, endPoint y: 76, distance: 145.3
click at [221, 76] on input "76715.71" at bounding box center [575, 74] width 709 height 30
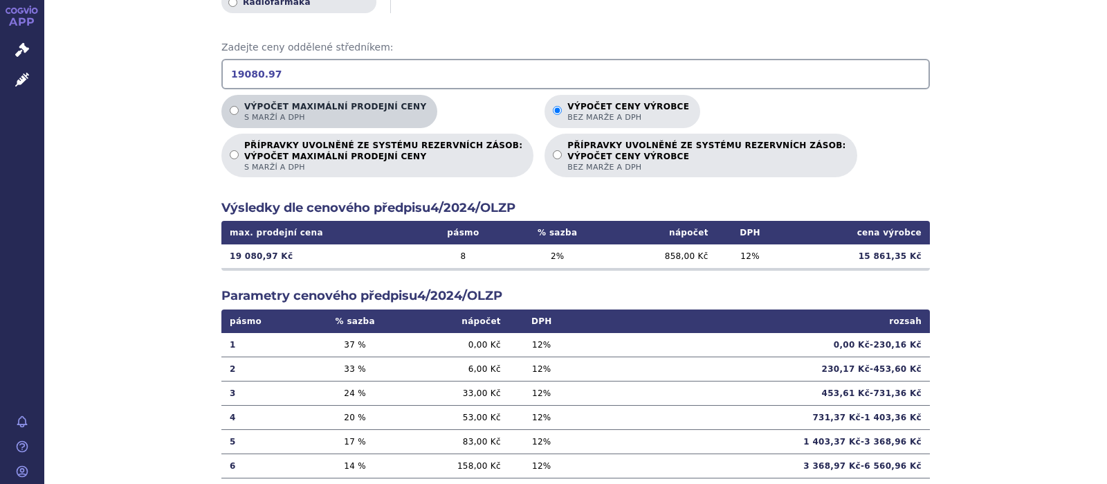
type input "19080.97"
click at [233, 108] on input "Výpočet maximální prodejní ceny s marží a DPH" at bounding box center [234, 110] width 9 height 9
radio input "true"
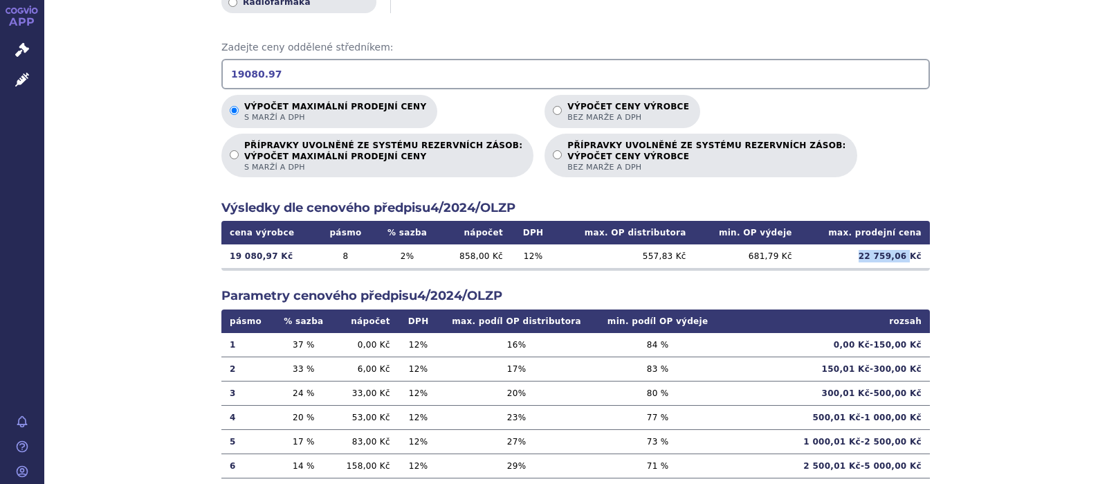
drag, startPoint x: 913, startPoint y: 257, endPoint x: 851, endPoint y: 261, distance: 61.7
click at [851, 261] on td "22 759,06 Kč" at bounding box center [865, 256] width 129 height 24
copy td "22 759,06"
drag, startPoint x: 172, startPoint y: 74, endPoint x: 155, endPoint y: 75, distance: 16.7
click at [221, 73] on input "19080.97" at bounding box center [575, 74] width 709 height 30
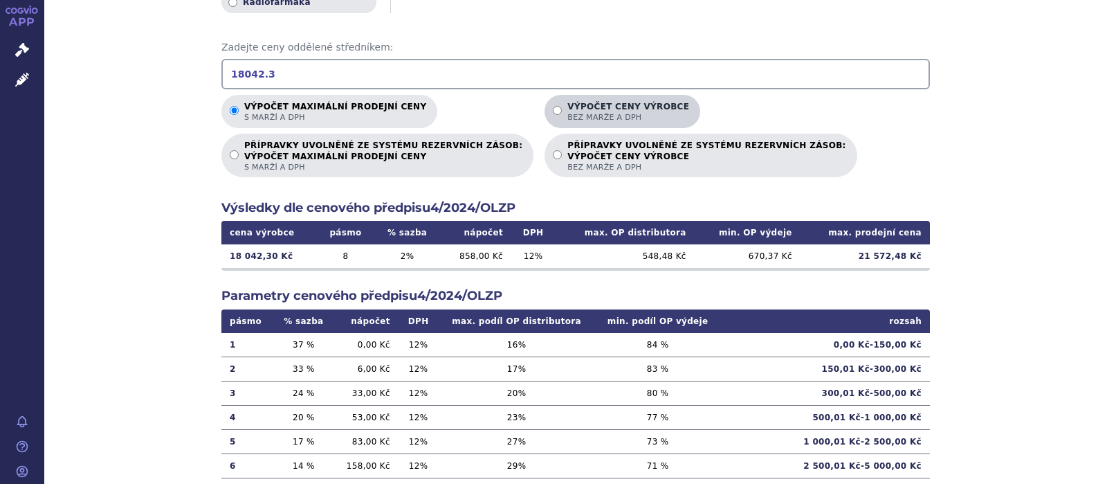
type input "18042.3"
click at [553, 106] on input "Výpočet ceny výrobce bez marže a DPH" at bounding box center [557, 110] width 9 height 9
radio input "true"
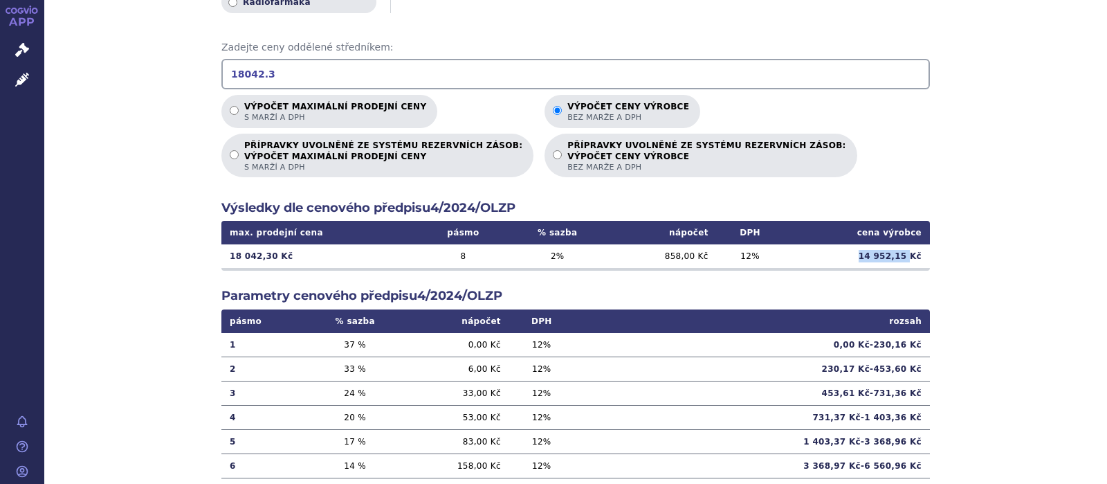
drag, startPoint x: 911, startPoint y: 255, endPoint x: 860, endPoint y: 256, distance: 51.2
click at [860, 256] on td "14 952,15 Kč" at bounding box center [856, 256] width 147 height 24
copy td "14 952,15"
drag, startPoint x: 270, startPoint y: 79, endPoint x: 100, endPoint y: 59, distance: 170.7
click at [221, 59] on input "18042.3" at bounding box center [575, 74] width 709 height 30
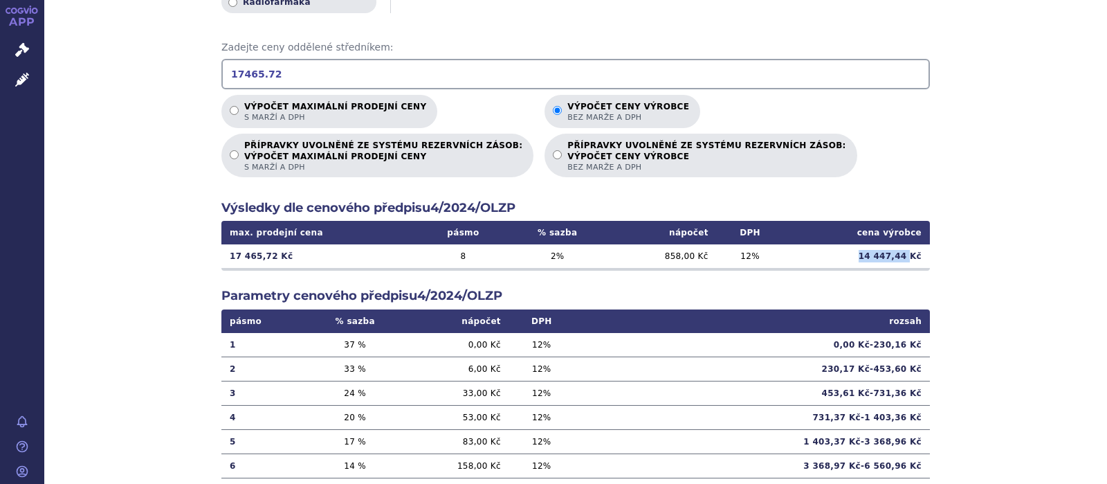
drag, startPoint x: 911, startPoint y: 255, endPoint x: 833, endPoint y: 254, distance: 78.9
click at [833, 254] on td "14 447,44 Kč" at bounding box center [856, 256] width 147 height 24
copy td "14 447,44"
drag, startPoint x: 276, startPoint y: 76, endPoint x: 169, endPoint y: 75, distance: 107.3
click at [221, 75] on input "17465.72" at bounding box center [575, 74] width 709 height 30
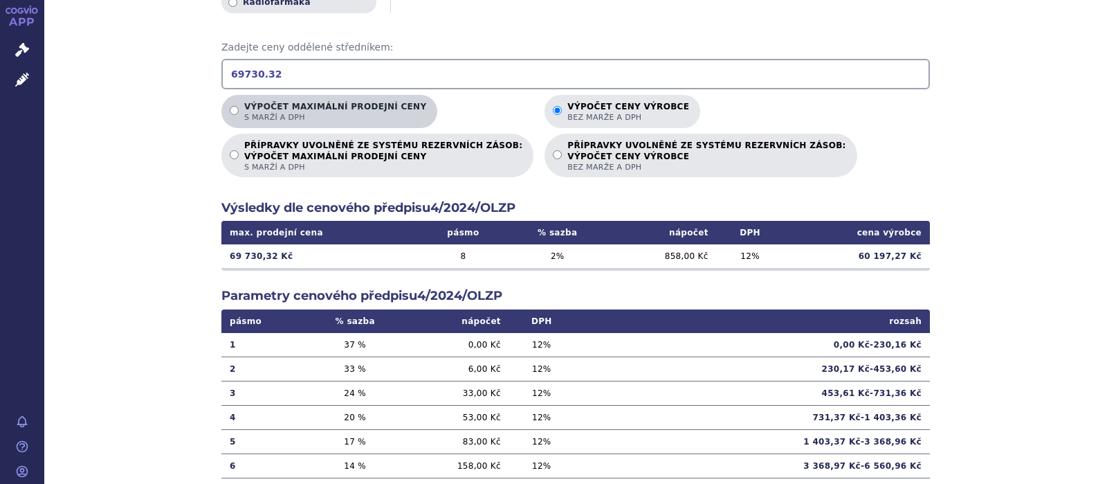
type input "69730.32"
click at [232, 108] on input "Výpočet maximální prodejní ceny s marží a DPH" at bounding box center [234, 110] width 9 height 9
radio input "true"
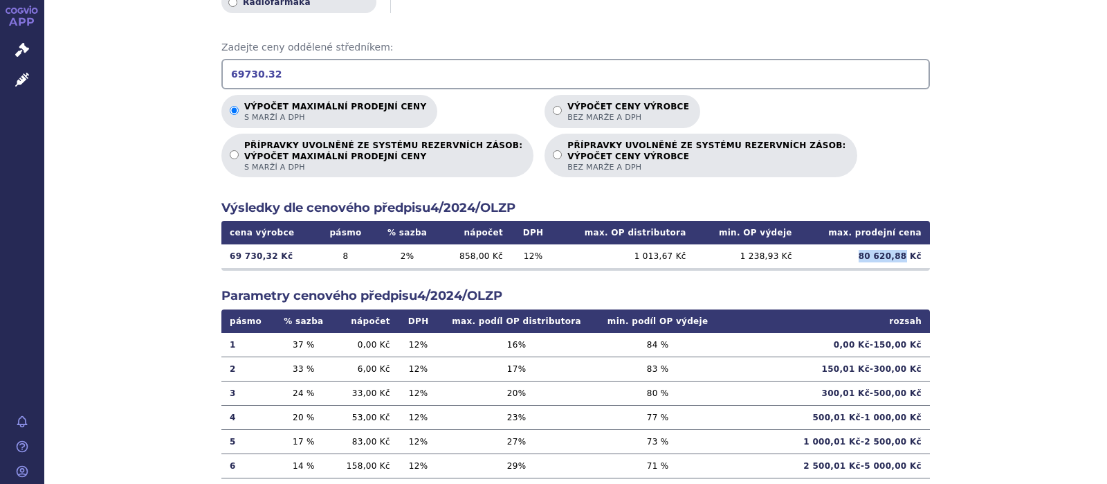
drag, startPoint x: 911, startPoint y: 257, endPoint x: 868, endPoint y: 258, distance: 42.9
click at [868, 258] on td "80 620,88 Kč" at bounding box center [865, 256] width 129 height 24
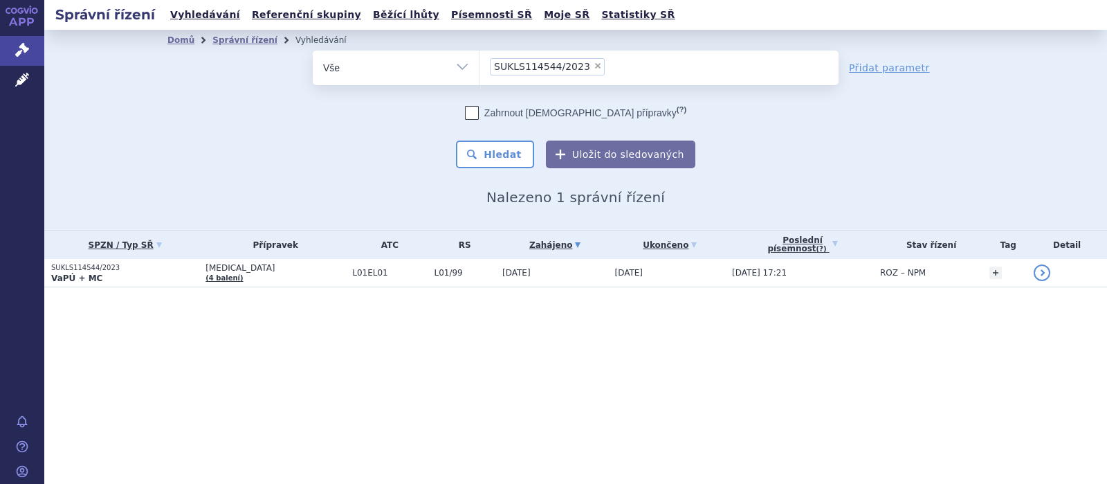
click at [594, 64] on span "×" at bounding box center [598, 66] width 8 height 8
click at [480, 64] on select "SUKLS114544/2023" at bounding box center [479, 67] width 1 height 35
select select
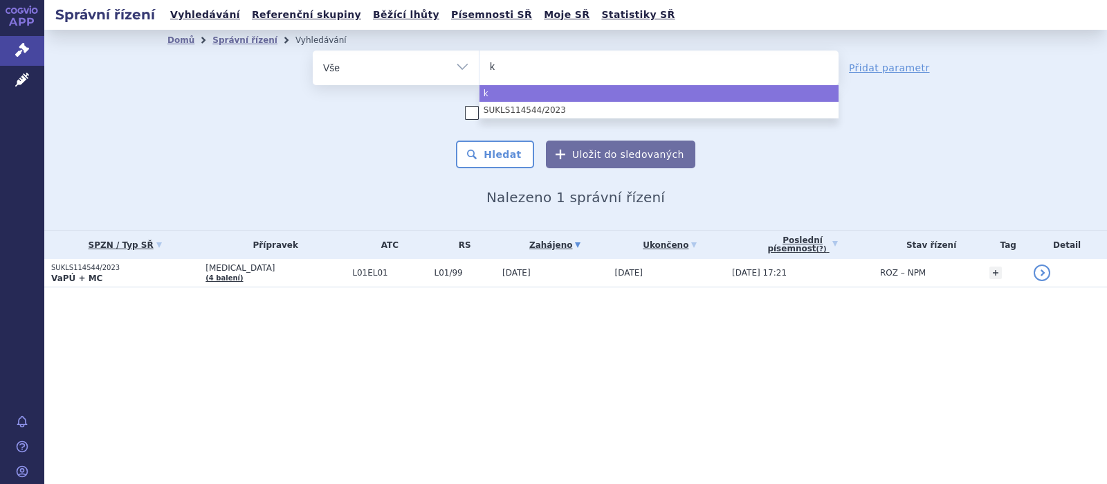
type input "ky"
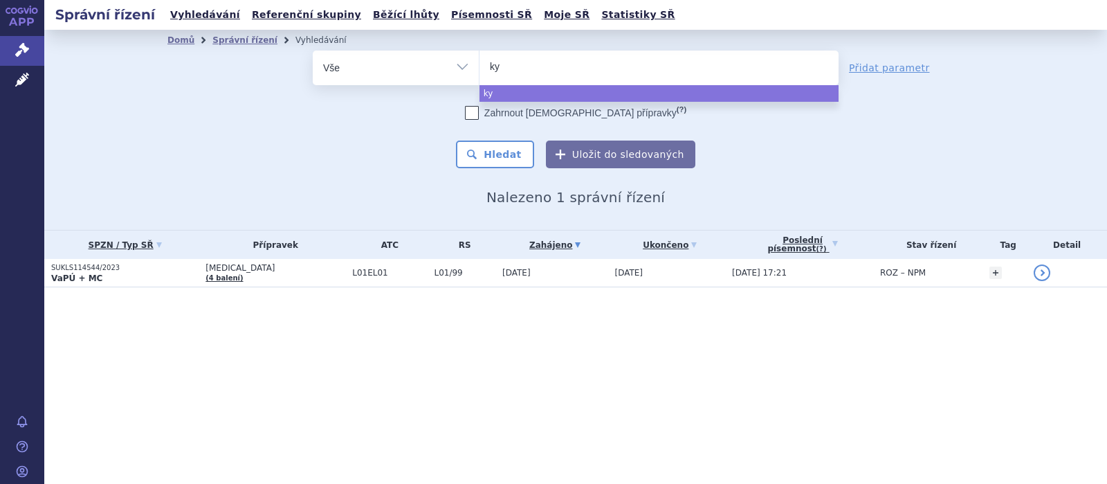
type input "kys"
type input "kysp"
type input "kyspl"
type input "kyspli"
type input "kysplix"
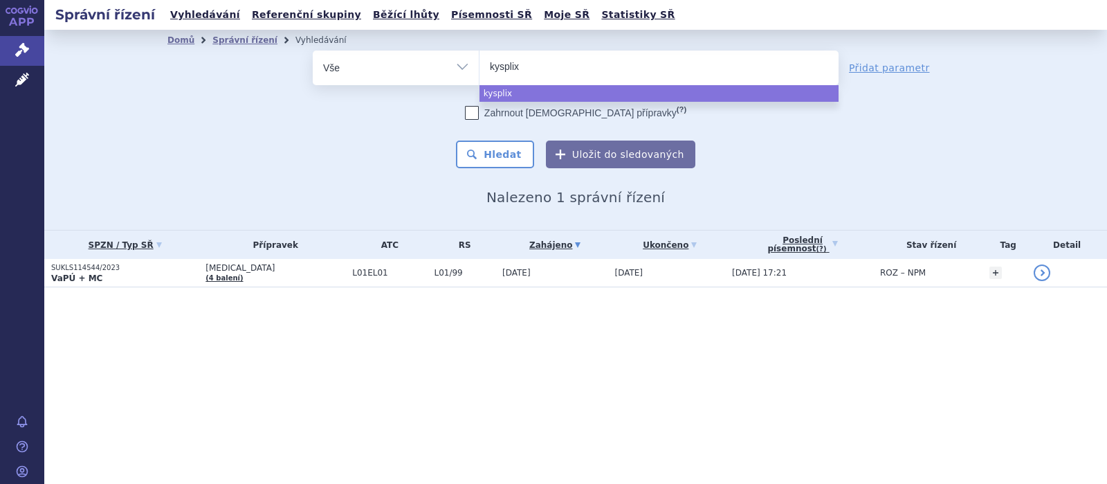
select select "kysplix"
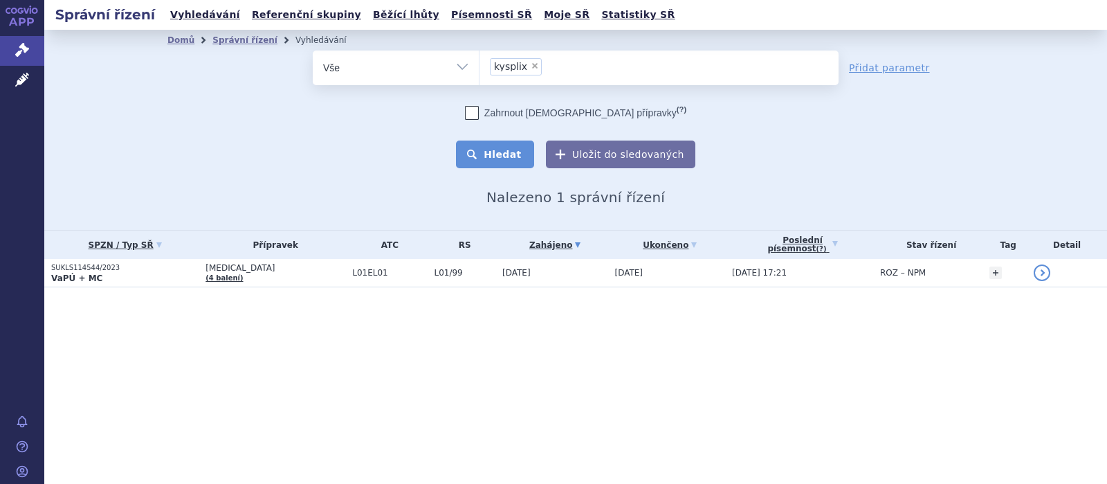
click at [497, 154] on button "Hledat" at bounding box center [495, 154] width 78 height 28
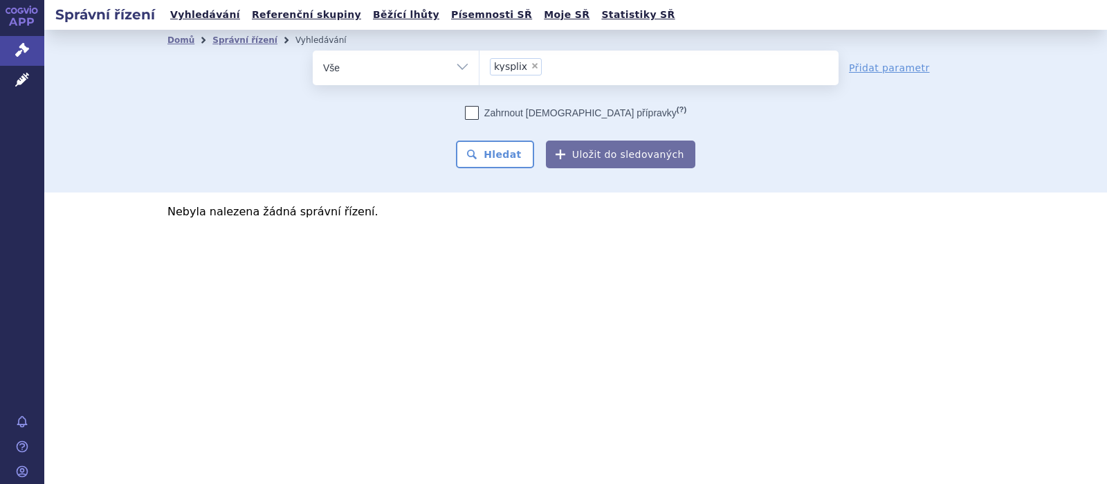
click at [531, 67] on span "×" at bounding box center [535, 66] width 8 height 8
click at [480, 67] on select "kysplix" at bounding box center [479, 67] width 1 height 35
select select
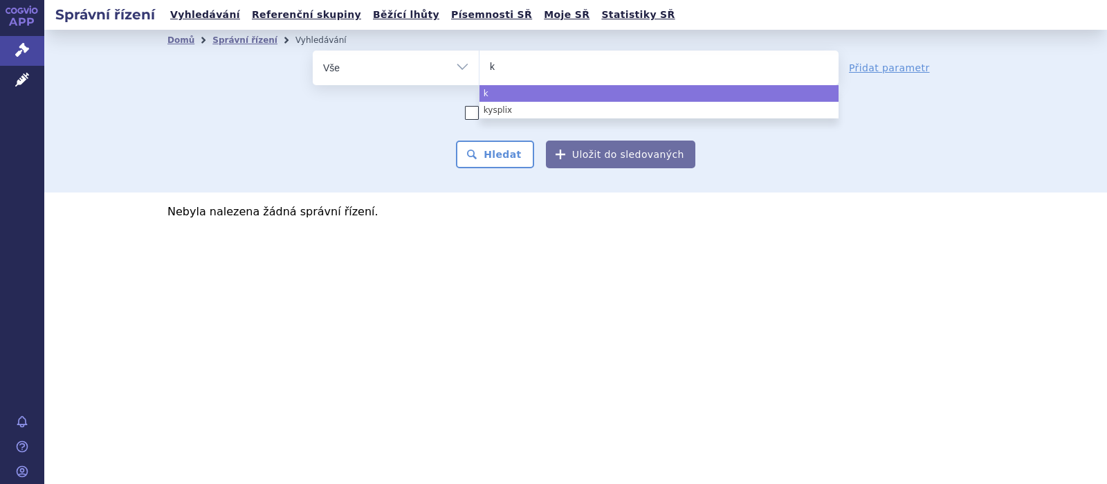
type input "ki"
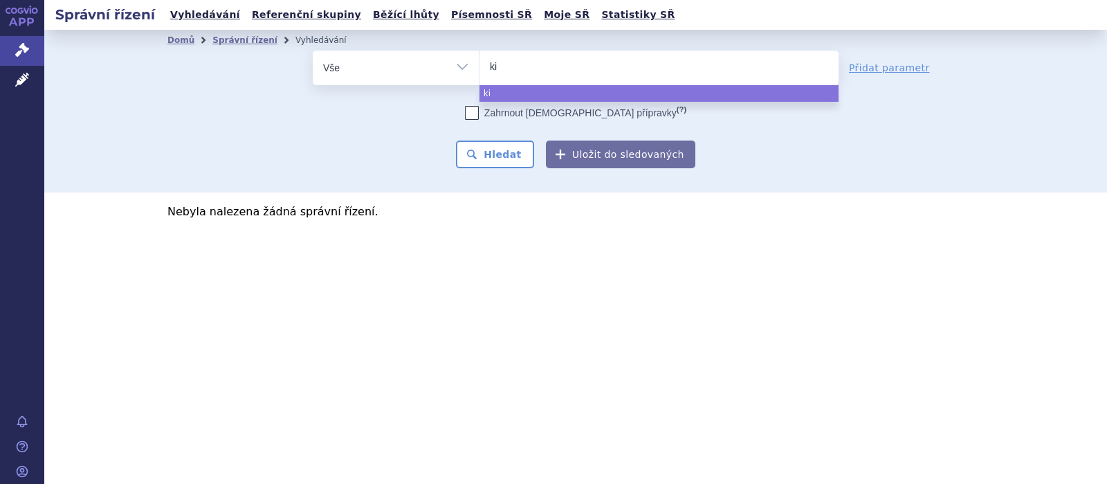
type input "kis"
type input "kispl"
type input "kisply"
type input "kisplyx"
select select "kisplyx"
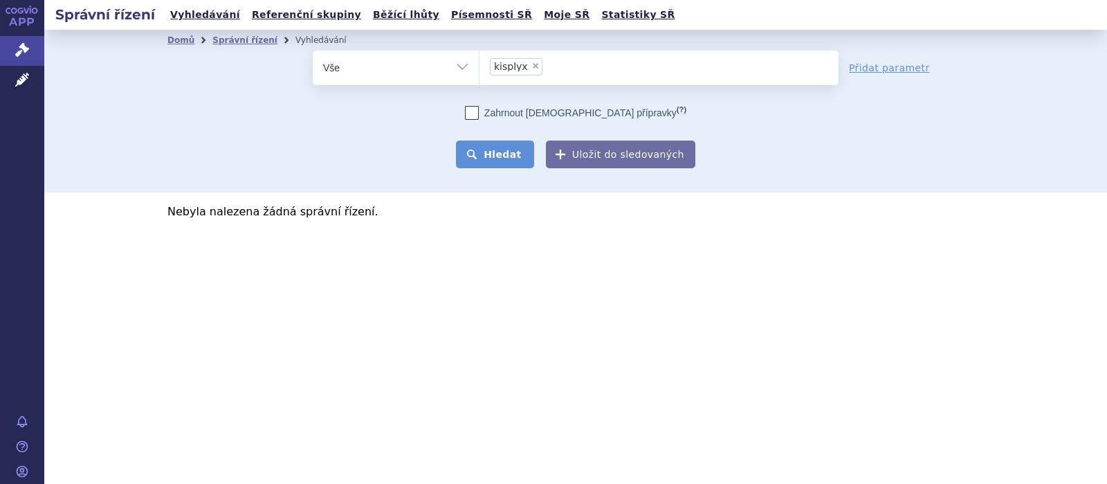
click at [490, 155] on button "Hledat" at bounding box center [495, 154] width 78 height 28
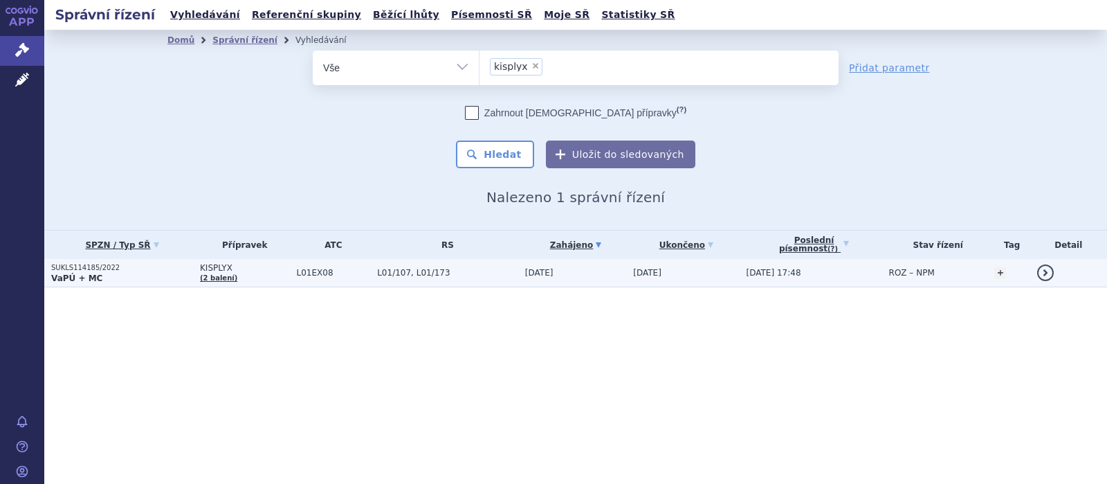
click at [214, 265] on span "KISPLYX" at bounding box center [245, 268] width 90 height 10
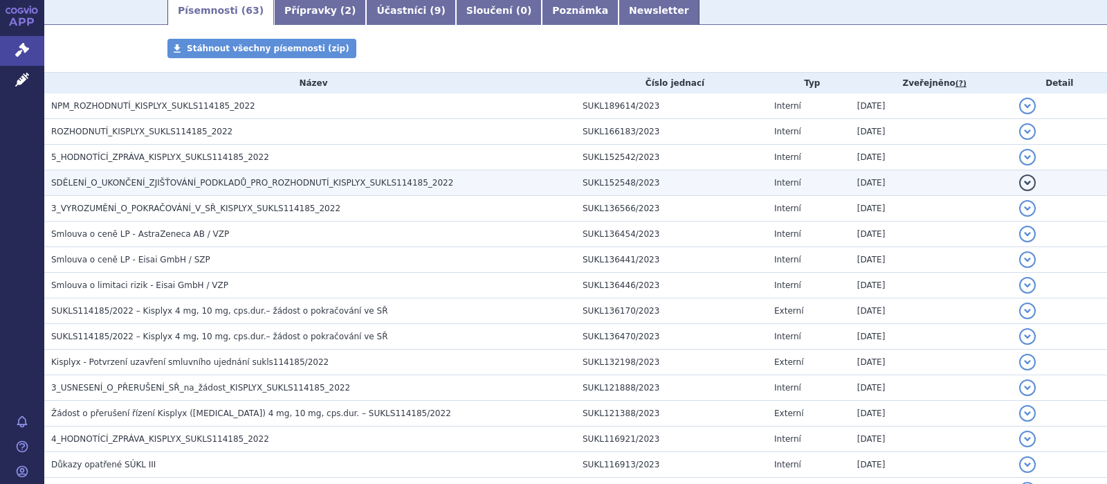
scroll to position [270, 0]
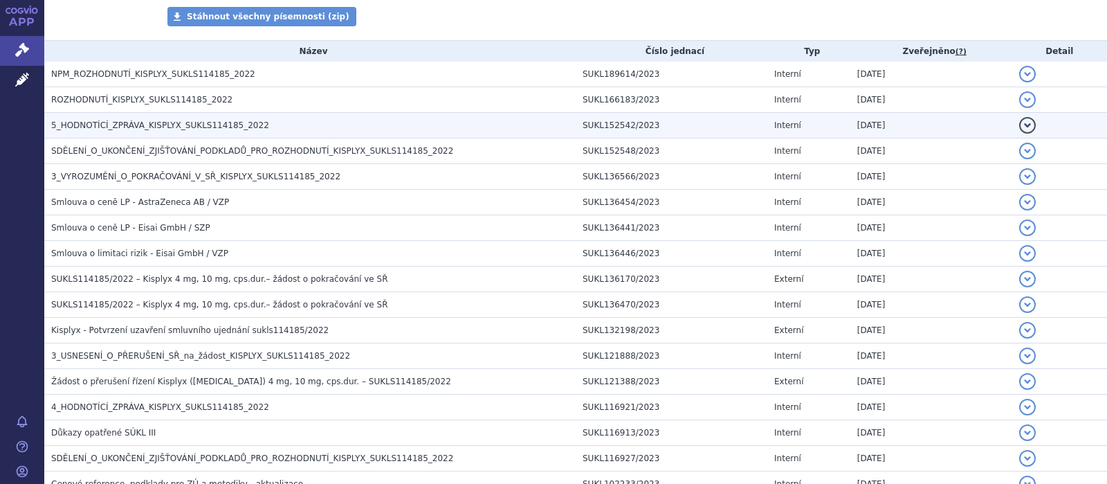
click at [123, 124] on span "5_HODNOTÍCÍ_ZPRÁVA_KISPLYX_SUKLS114185_2022" at bounding box center [160, 125] width 218 height 10
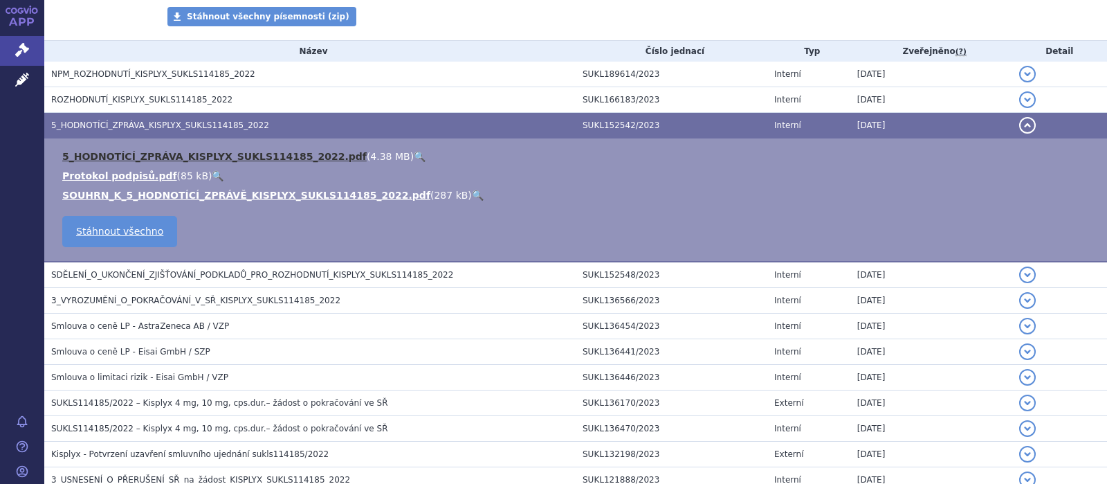
click at [127, 156] on link "5_HODNOTÍCÍ_ZPRÁVA_KISPLYX_SUKLS114185_2022.pdf" at bounding box center [214, 156] width 305 height 11
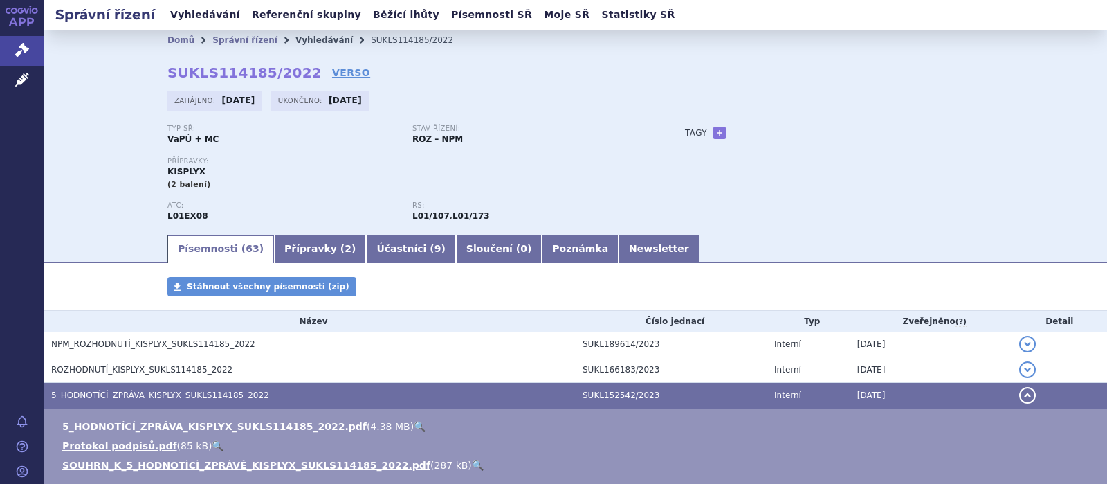
click at [296, 37] on link "Vyhledávání" at bounding box center [324, 40] width 57 height 10
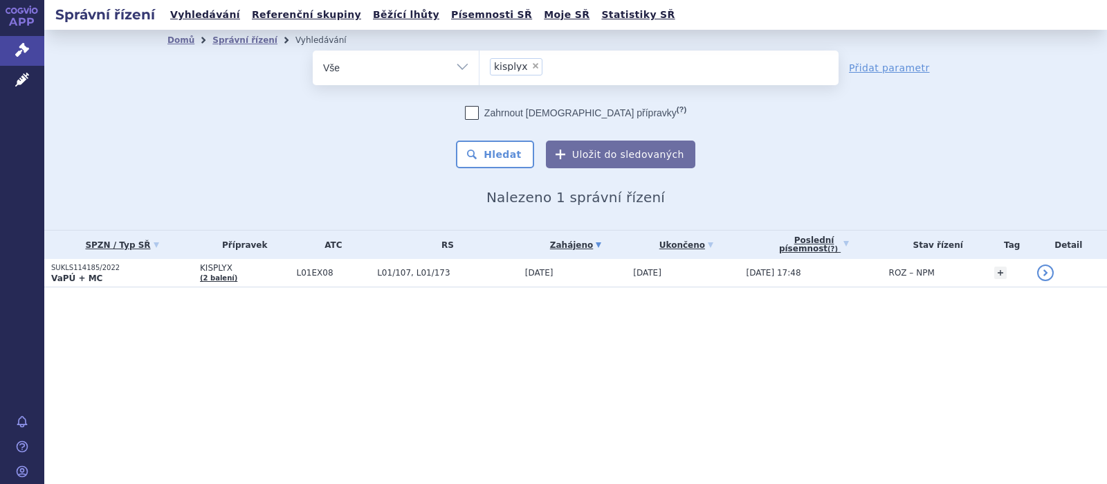
click at [534, 62] on span "×" at bounding box center [536, 66] width 8 height 8
click at [480, 62] on select "kisplyx" at bounding box center [479, 67] width 1 height 35
select select
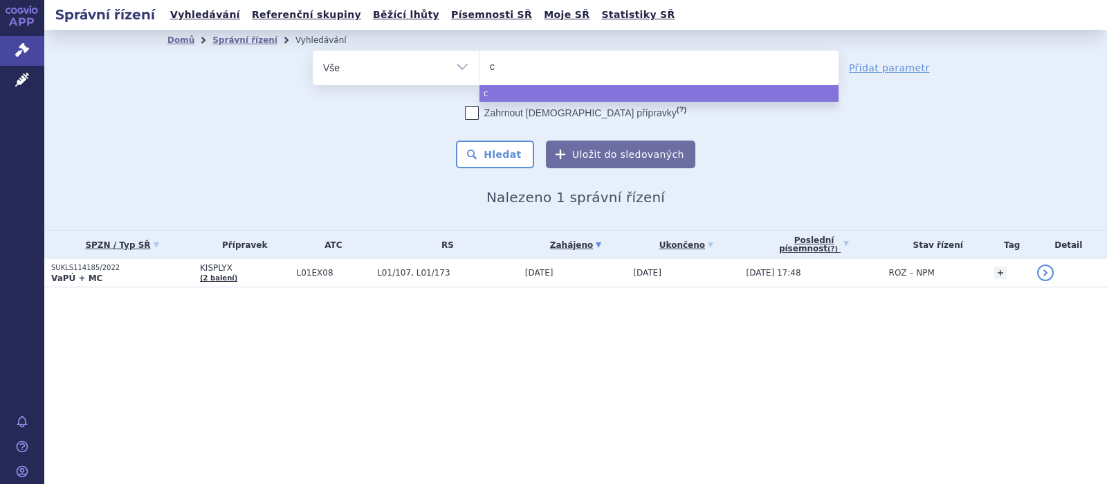
type input "ca"
type input "cab"
type input "cabo"
type input "cabom"
type input "cabomet"
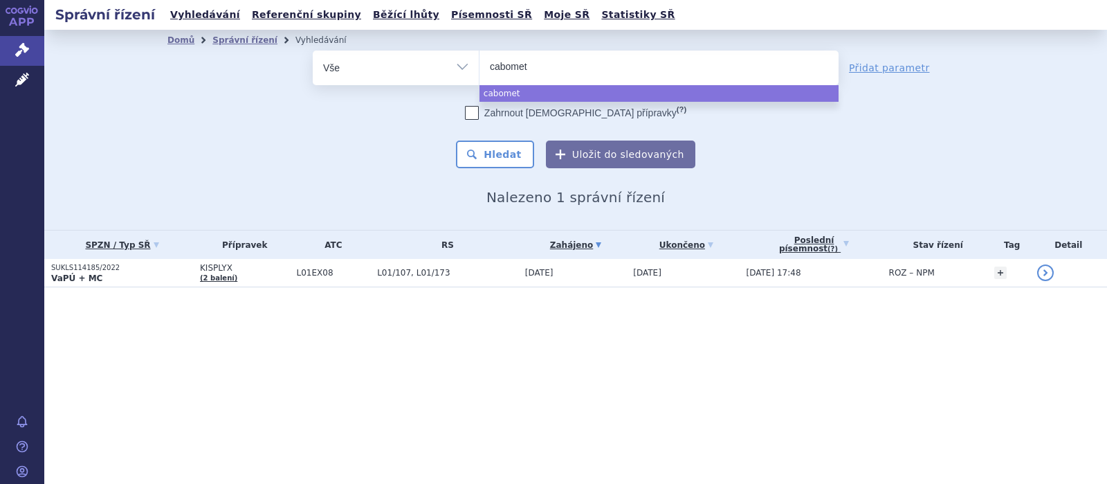
type input "cabomety"
type input "[MEDICAL_DATA]"
select select "[MEDICAL_DATA]"
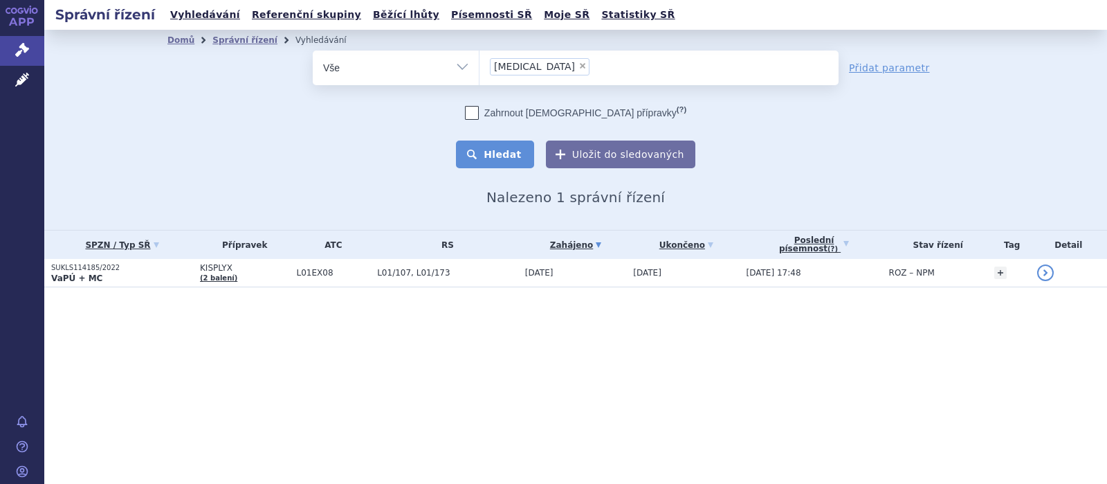
click at [498, 151] on button "Hledat" at bounding box center [495, 154] width 78 height 28
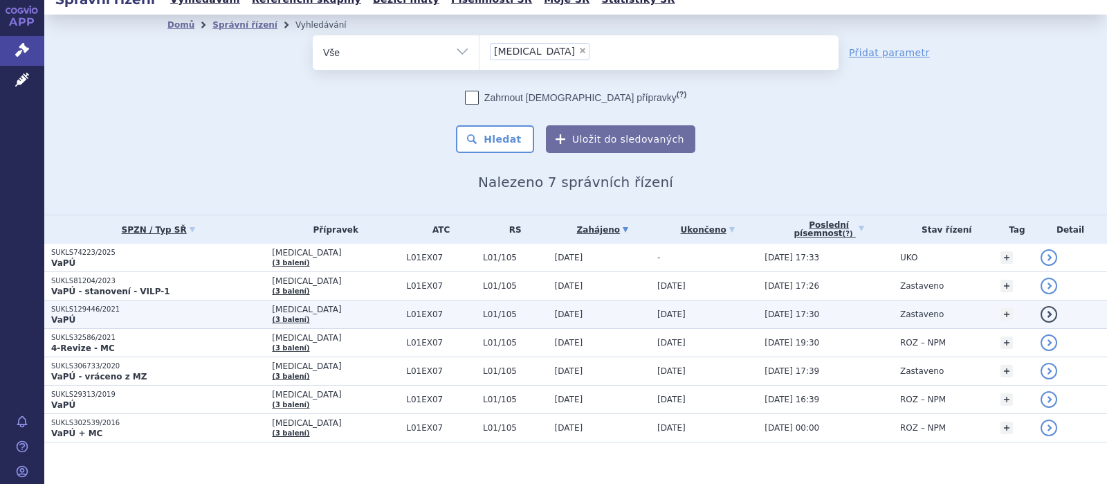
scroll to position [28, 0]
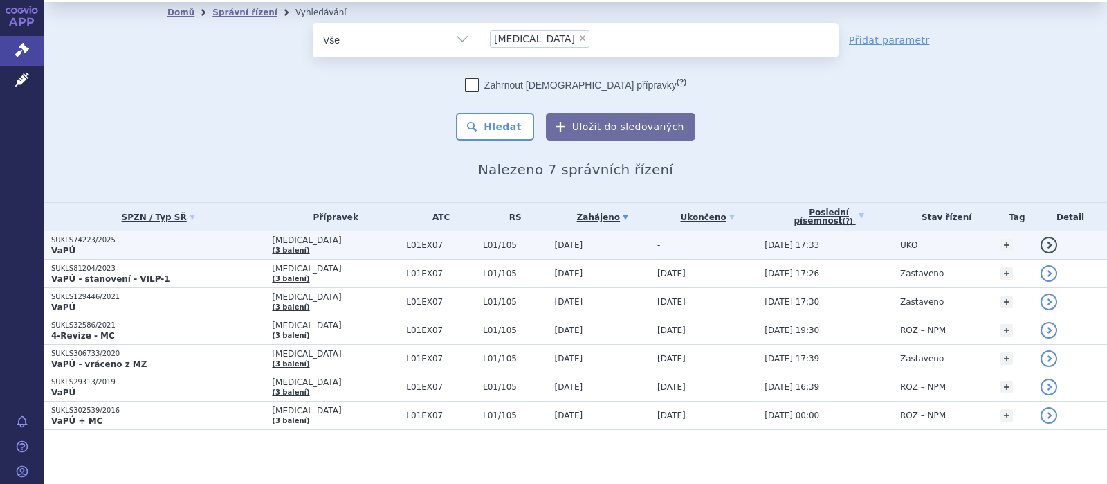
click at [296, 239] on span "CABOMETYX" at bounding box center [335, 240] width 127 height 10
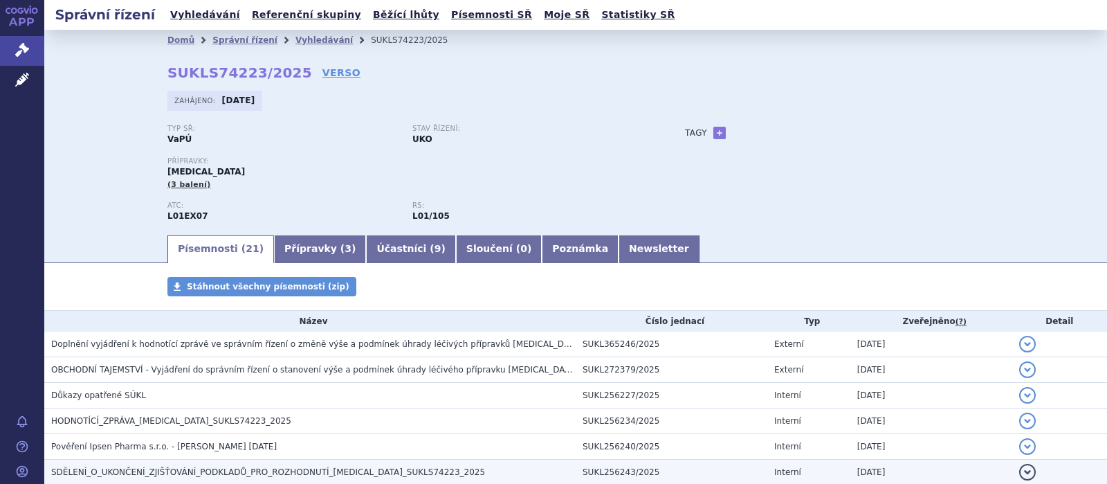
scroll to position [180, 0]
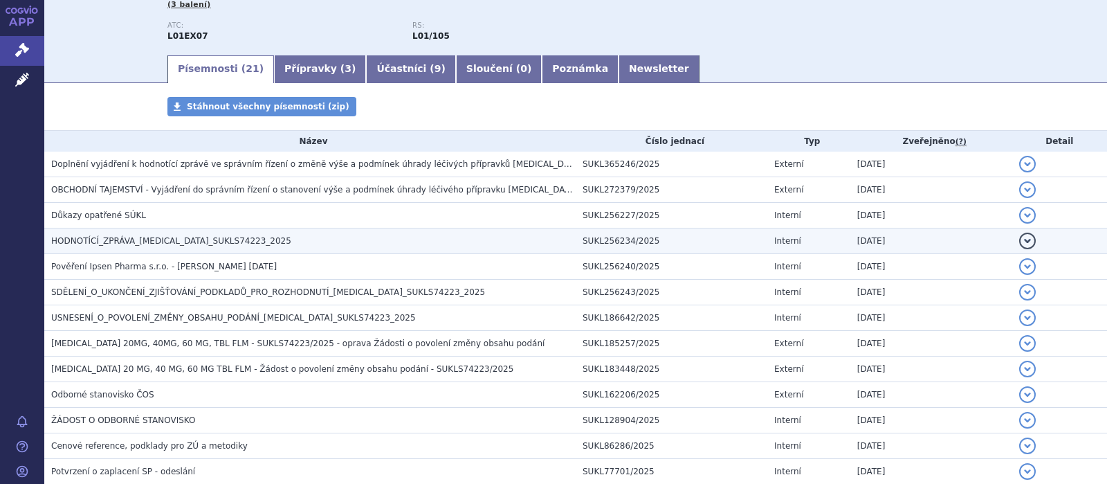
click at [168, 238] on span "HODNOTÍCÍ_ZPRÁVA_[MEDICAL_DATA]_SUKLS74223_2025" at bounding box center [171, 241] width 240 height 10
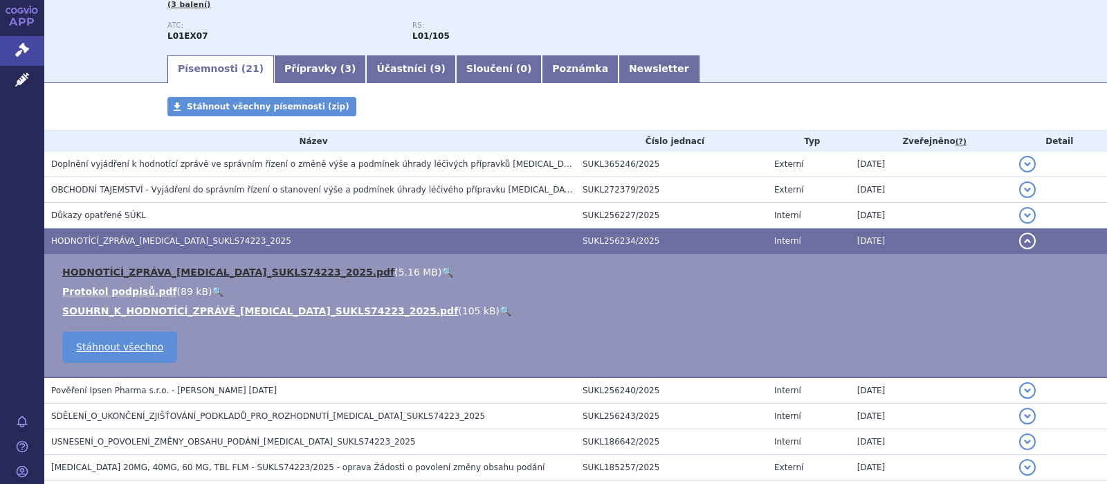
click at [179, 271] on link "HODNOTÍCÍ_ZPRÁVA_CABOMETYX_SUKLS74223_2025.pdf" at bounding box center [228, 271] width 332 height 11
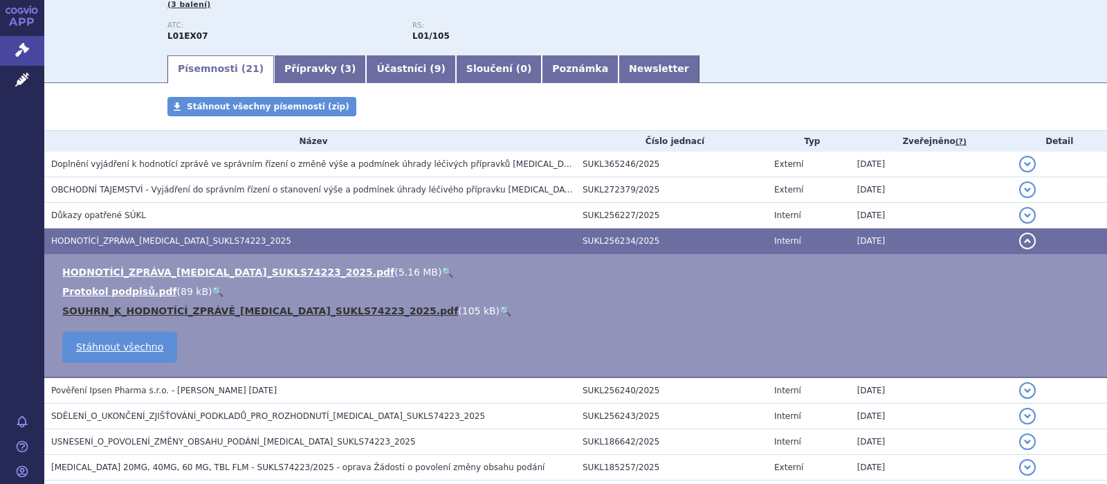
click at [178, 311] on link "SOUHRN_K_HODNOTÍCÍ_ZPRÁVĚ_CABOMETYX_SUKLS74223_2025.pdf" at bounding box center [260, 310] width 396 height 11
